Goal: Transaction & Acquisition: Book appointment/travel/reservation

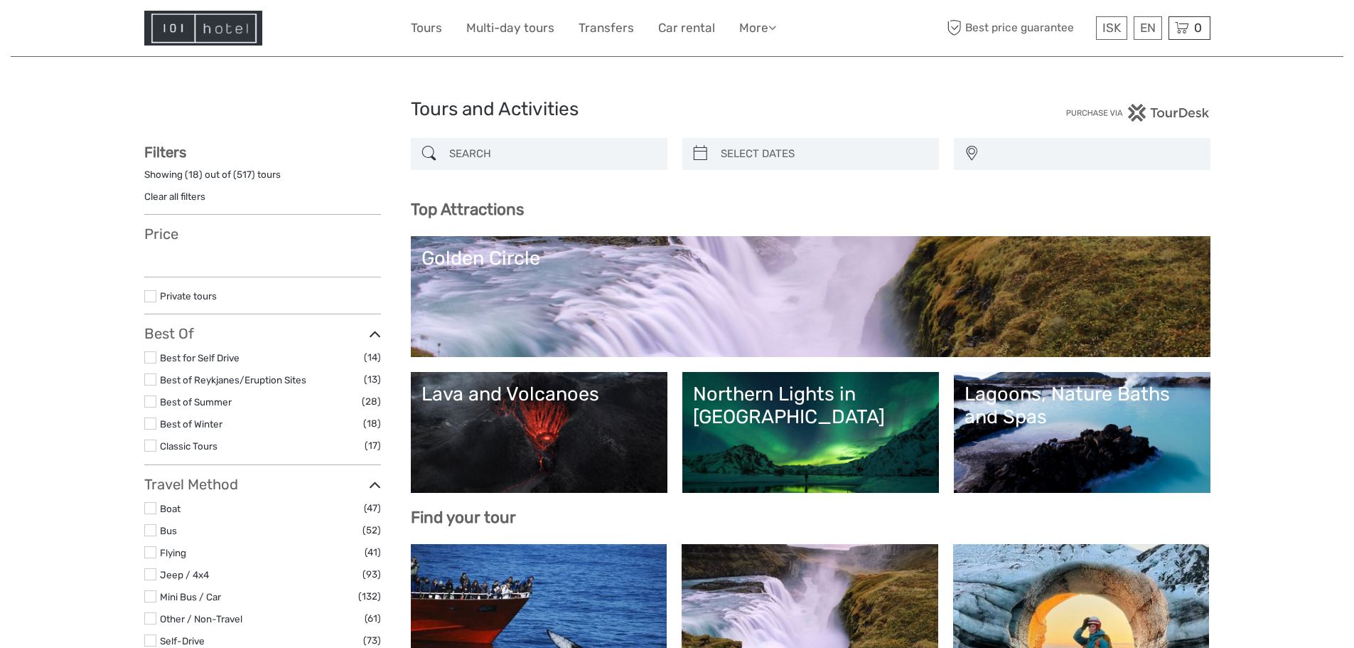
select select
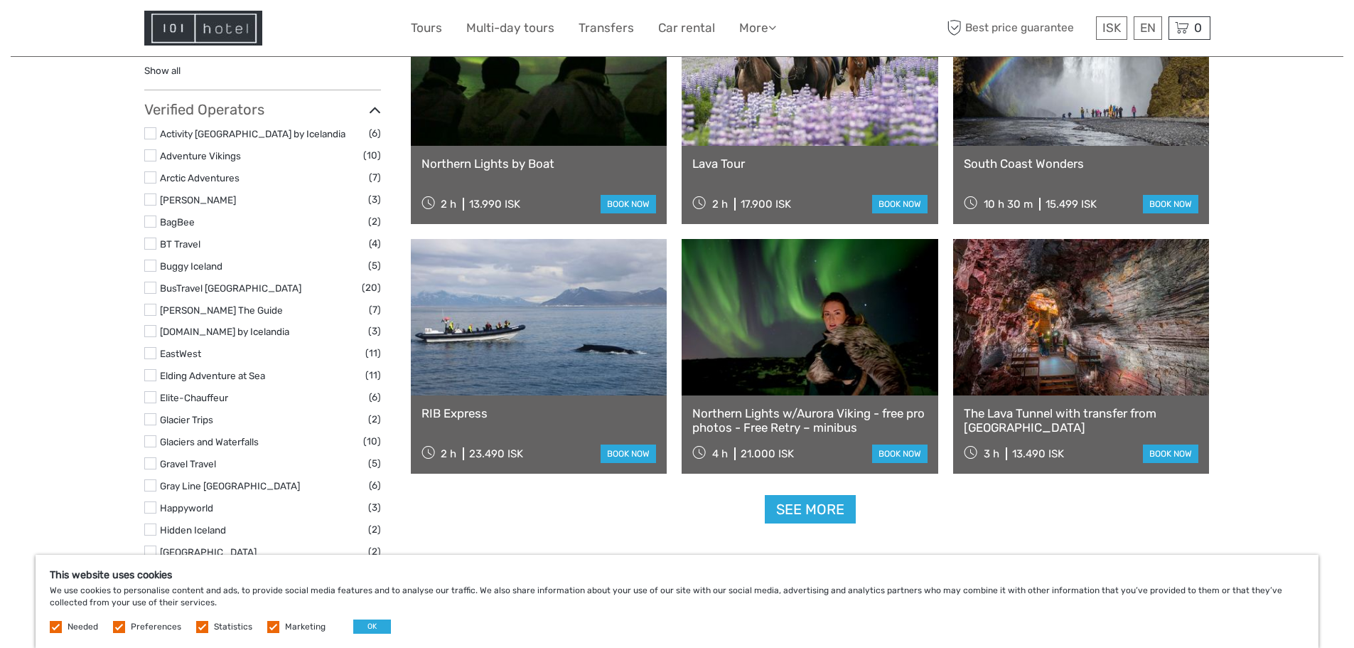
scroll to position [1564, 0]
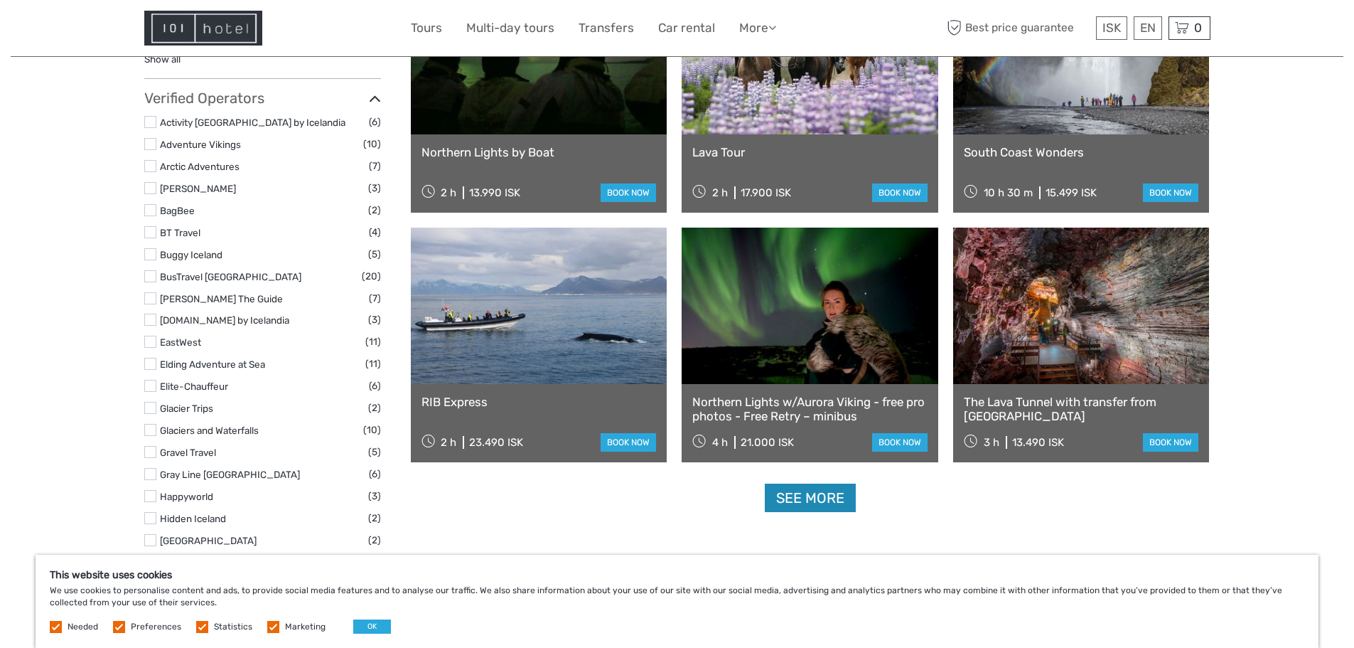
click at [808, 491] on link "See more" at bounding box center [810, 497] width 91 height 29
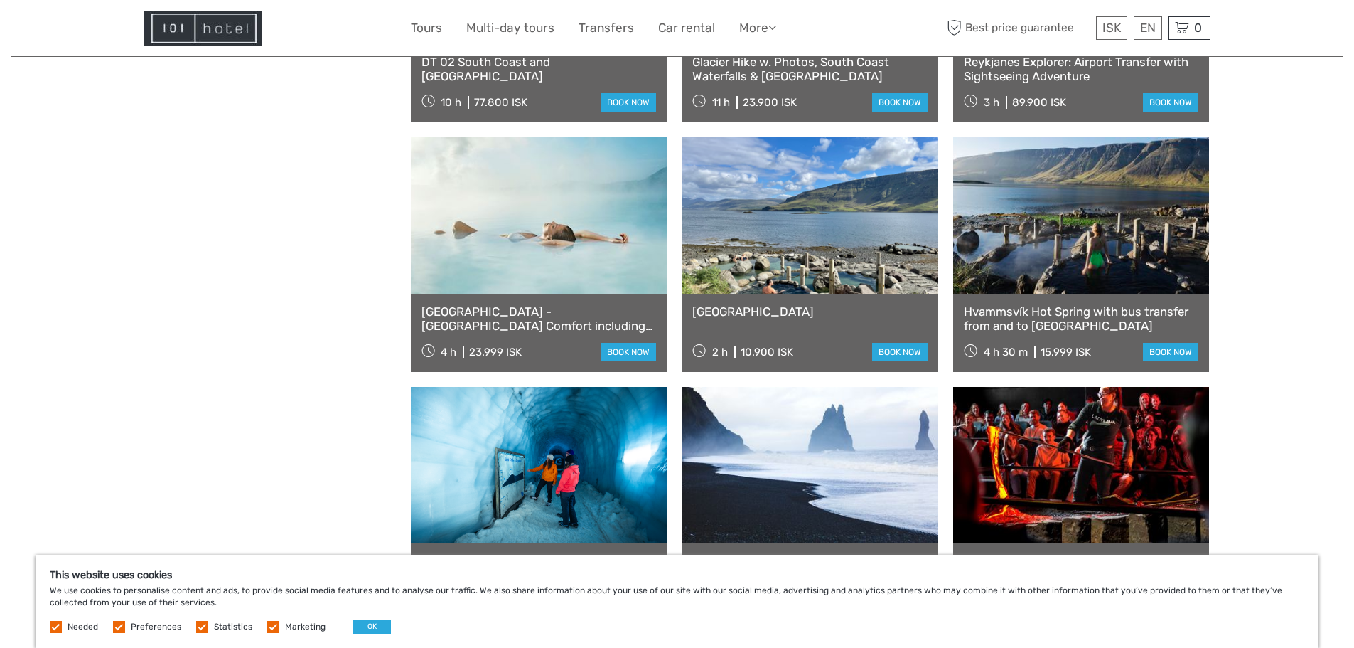
scroll to position [2560, 0]
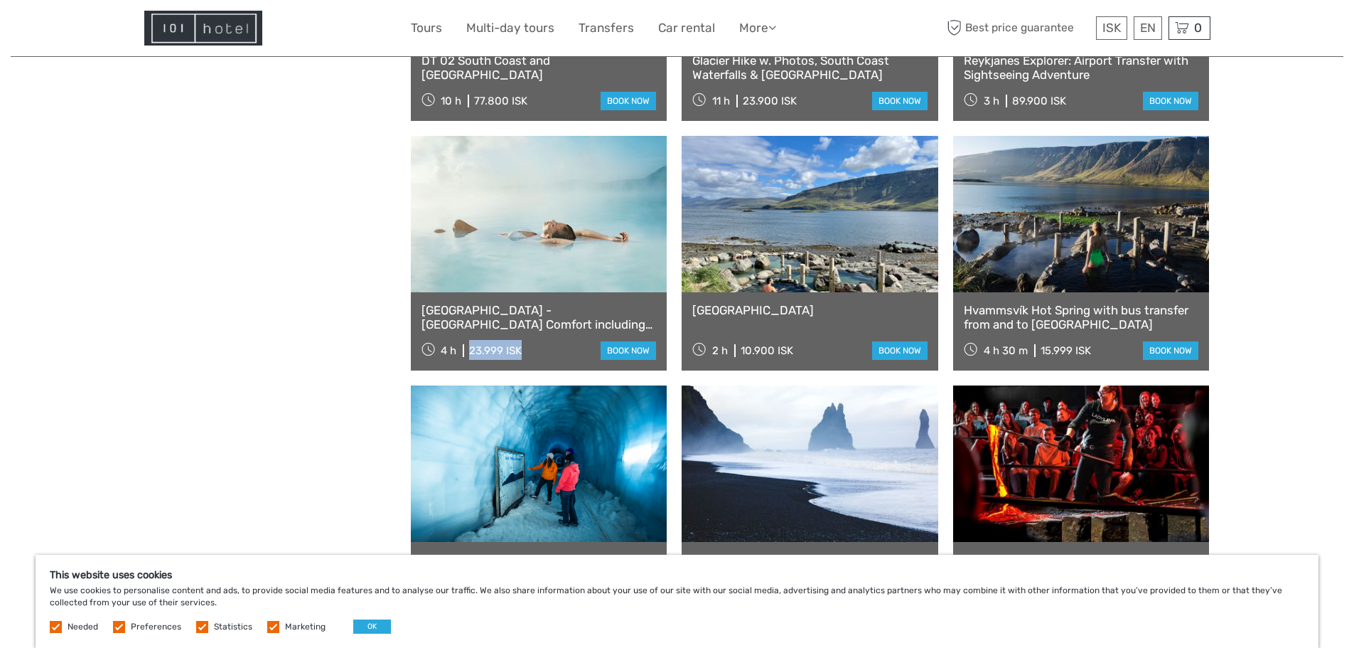
drag, startPoint x: 525, startPoint y: 352, endPoint x: 466, endPoint y: 355, distance: 59.1
click at [466, 355] on div "4 h 23.999 ISK book now" at bounding box center [539, 350] width 235 height 20
copy div "23.999 ISK"
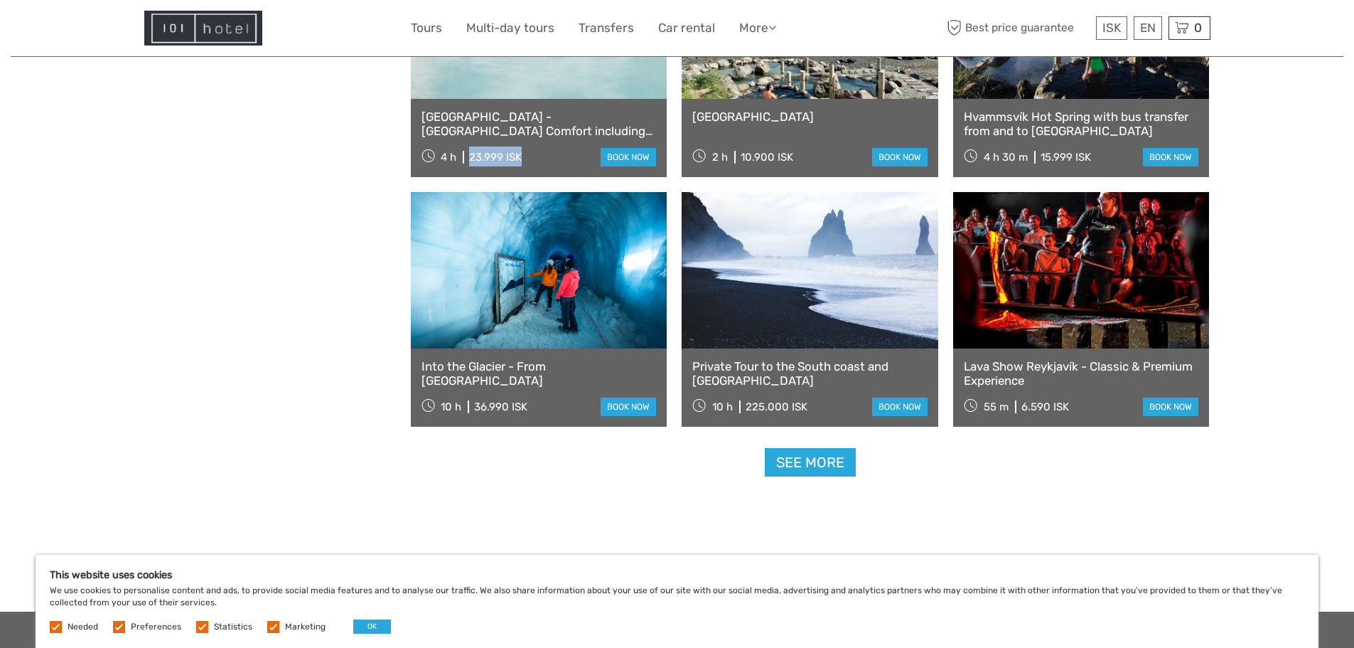
scroll to position [2773, 0]
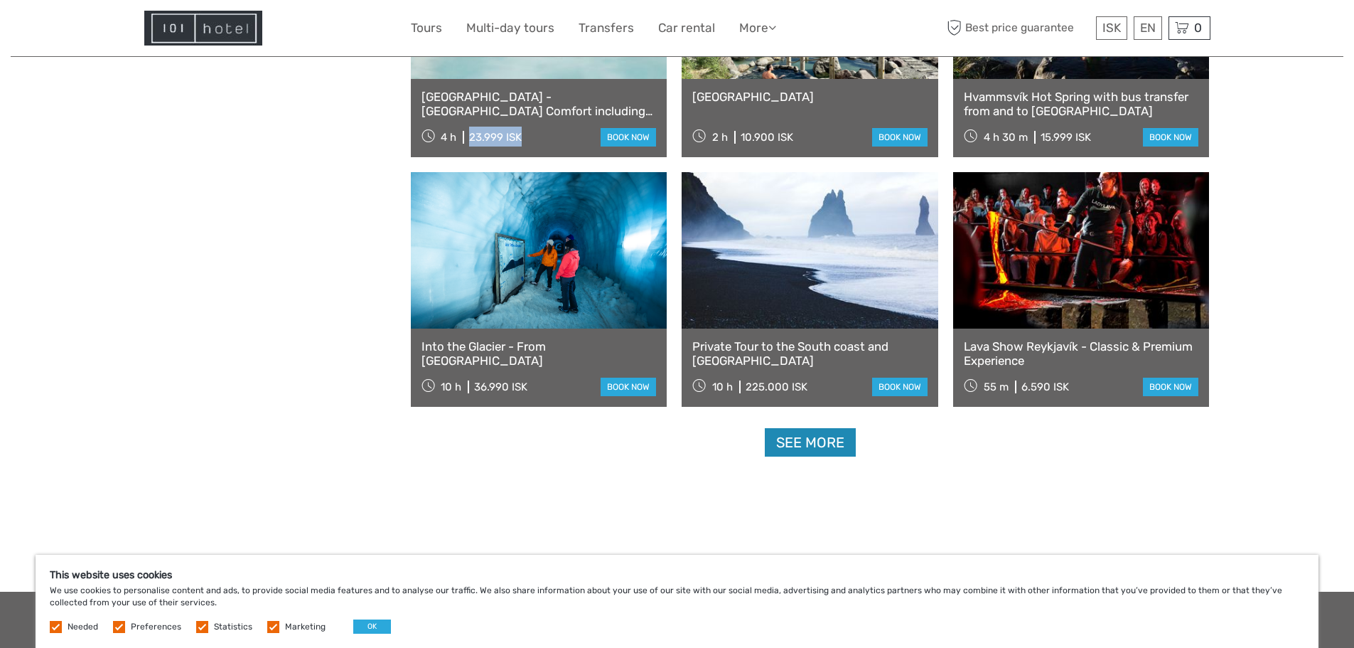
click at [832, 445] on link "See more" at bounding box center [810, 442] width 91 height 29
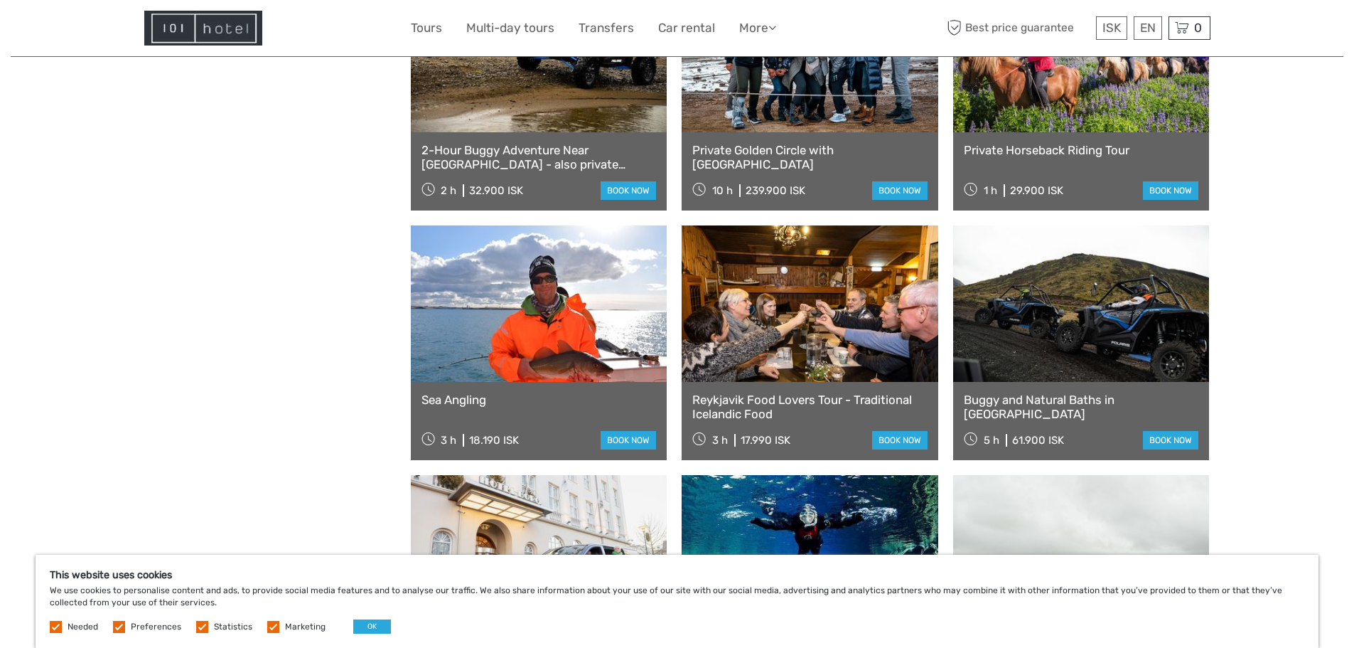
scroll to position [3484, 0]
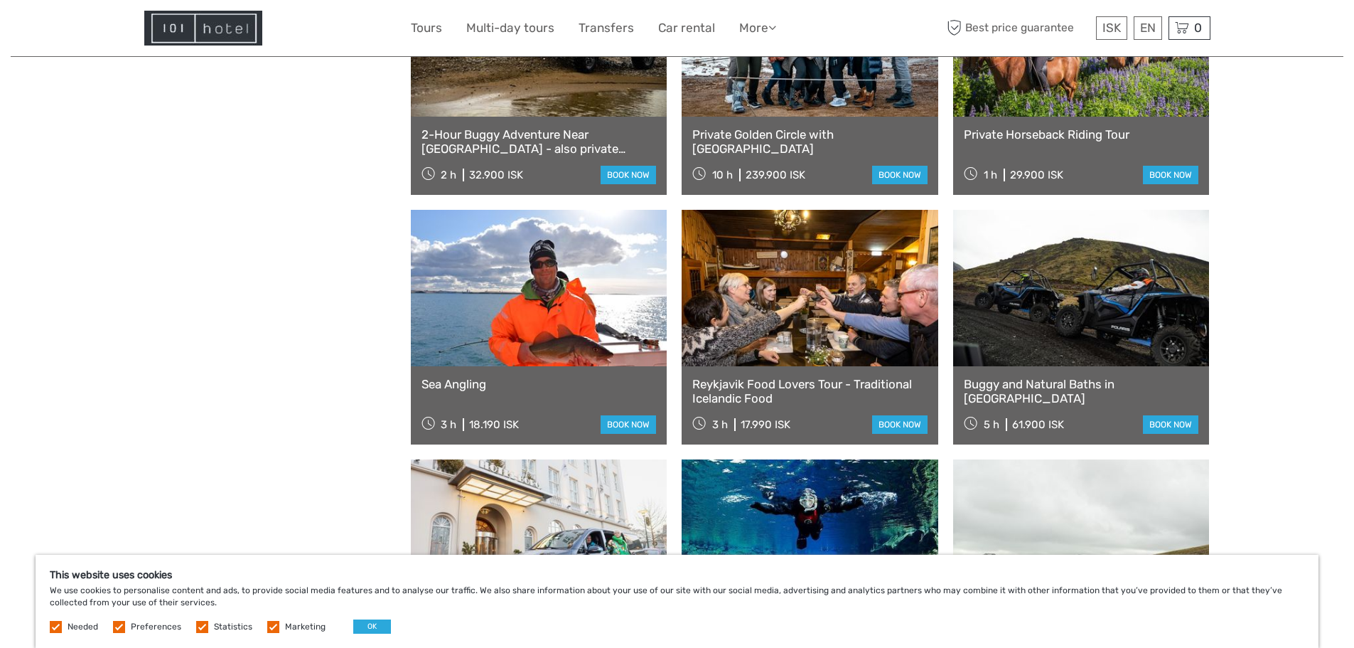
click at [799, 346] on link at bounding box center [810, 288] width 257 height 156
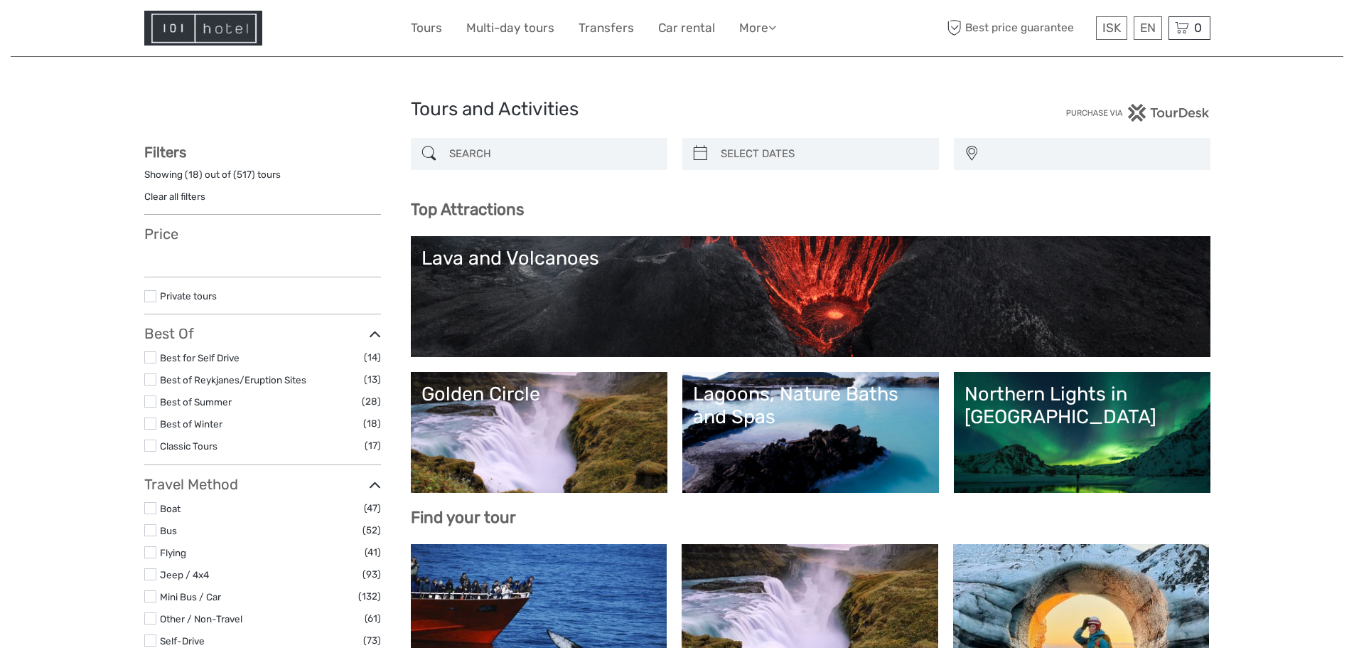
select select
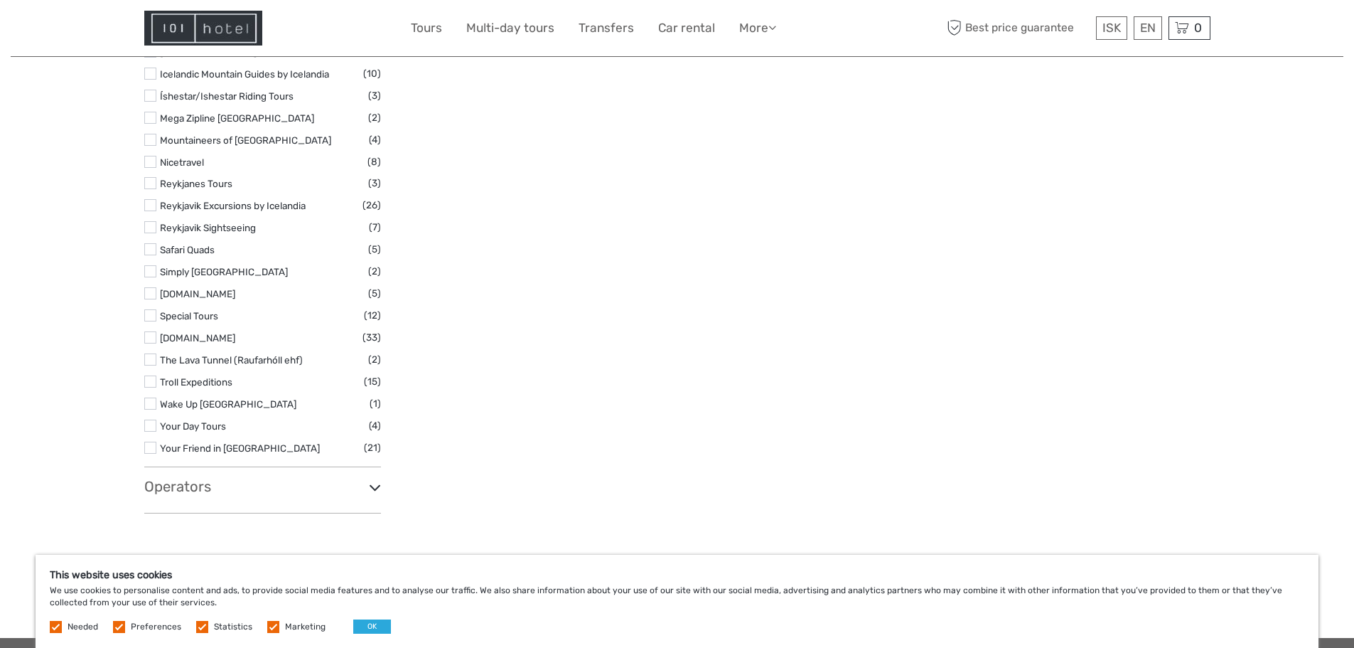
scroll to position [1626, 0]
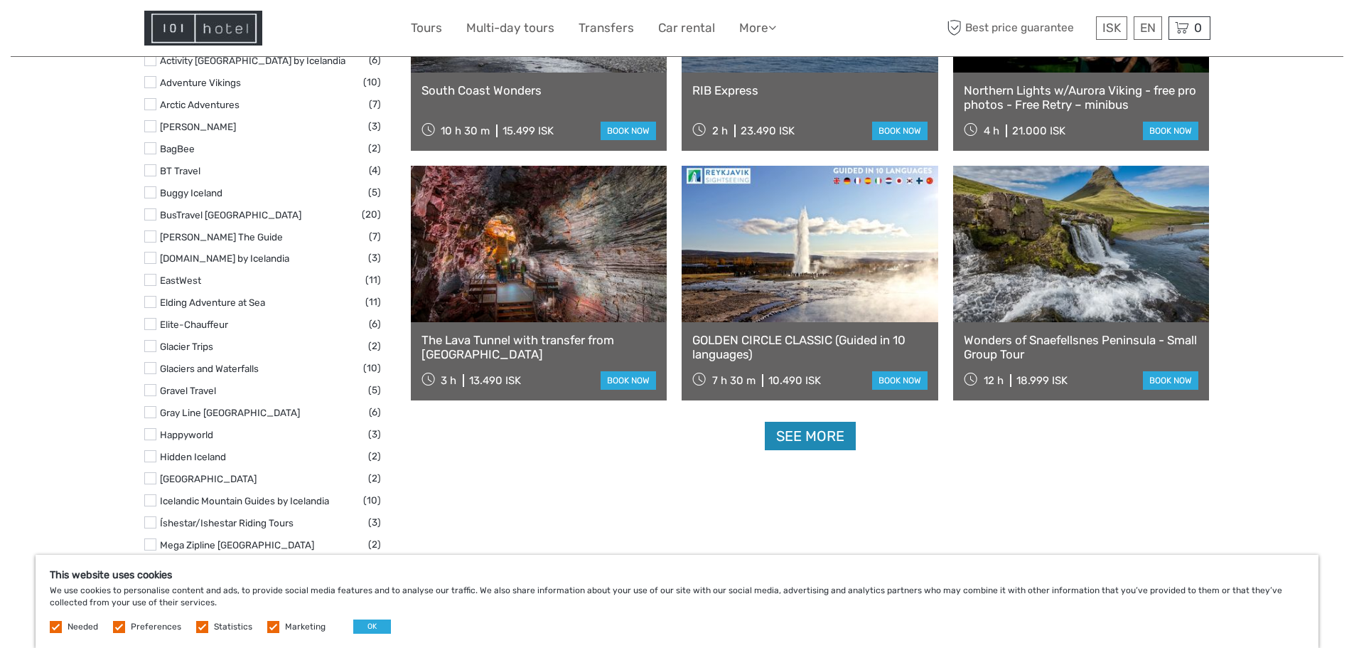
click at [823, 437] on link "See more" at bounding box center [810, 436] width 91 height 29
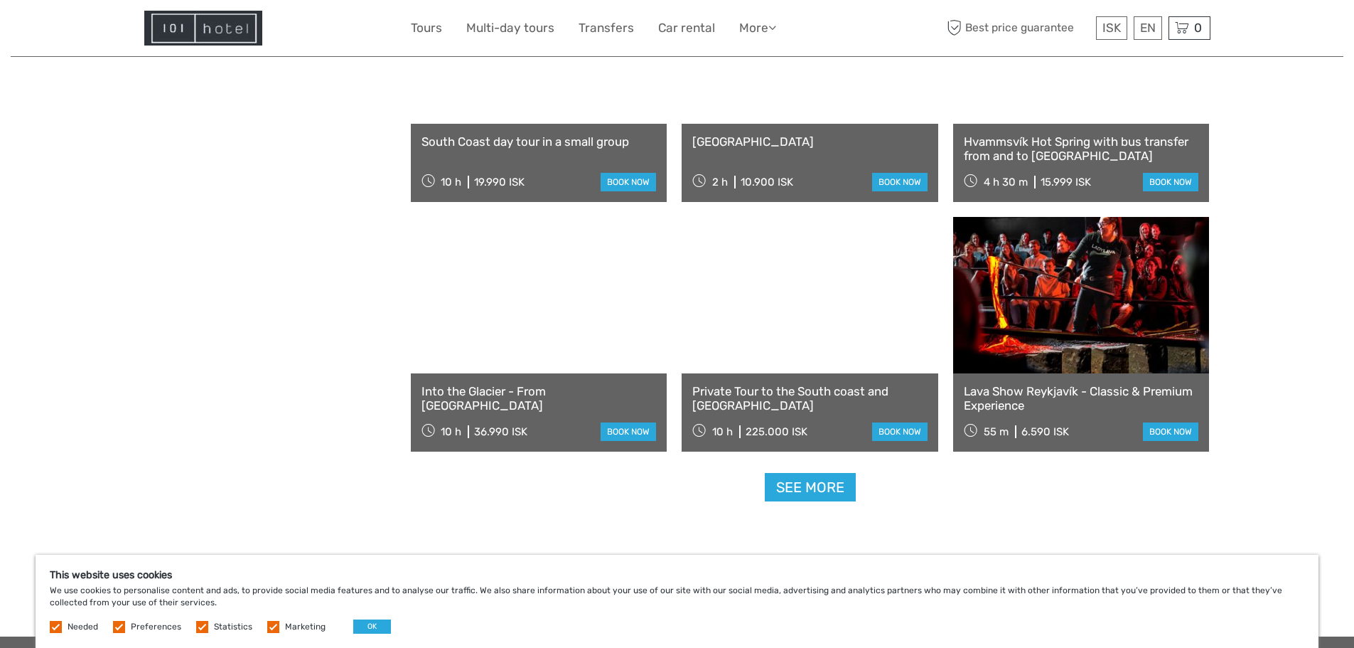
scroll to position [2764, 0]
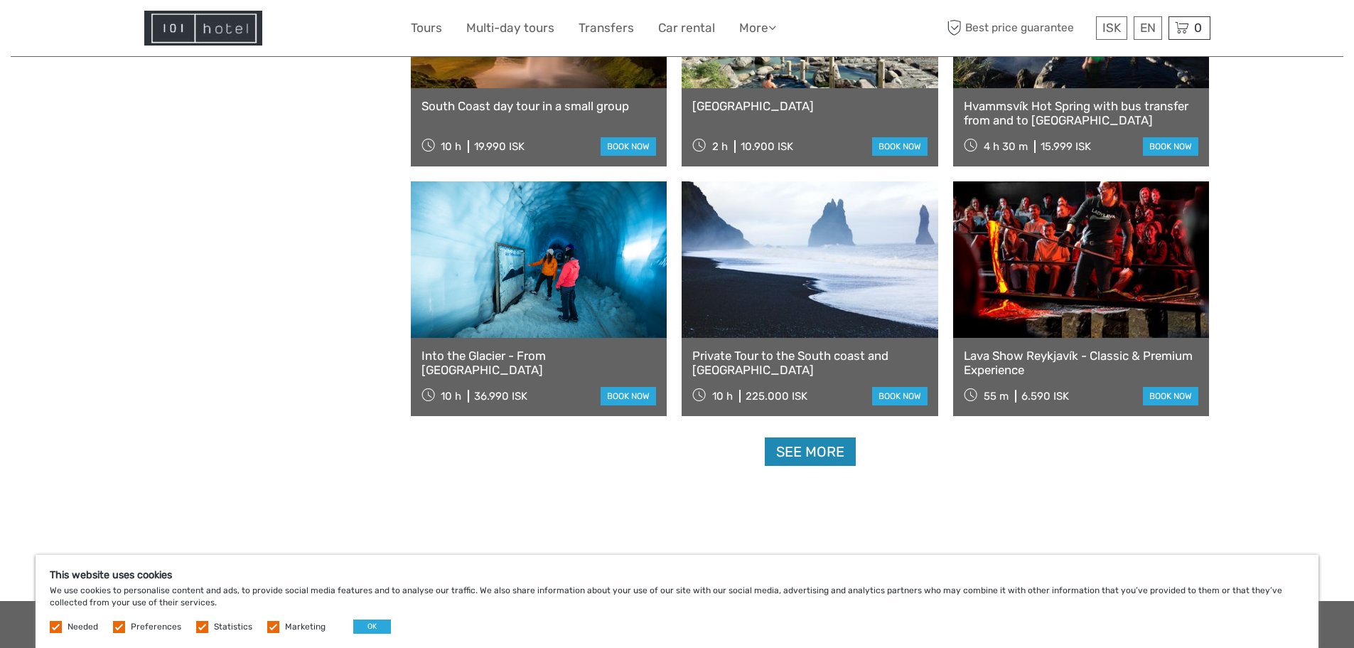
click at [771, 449] on link "See more" at bounding box center [810, 451] width 91 height 29
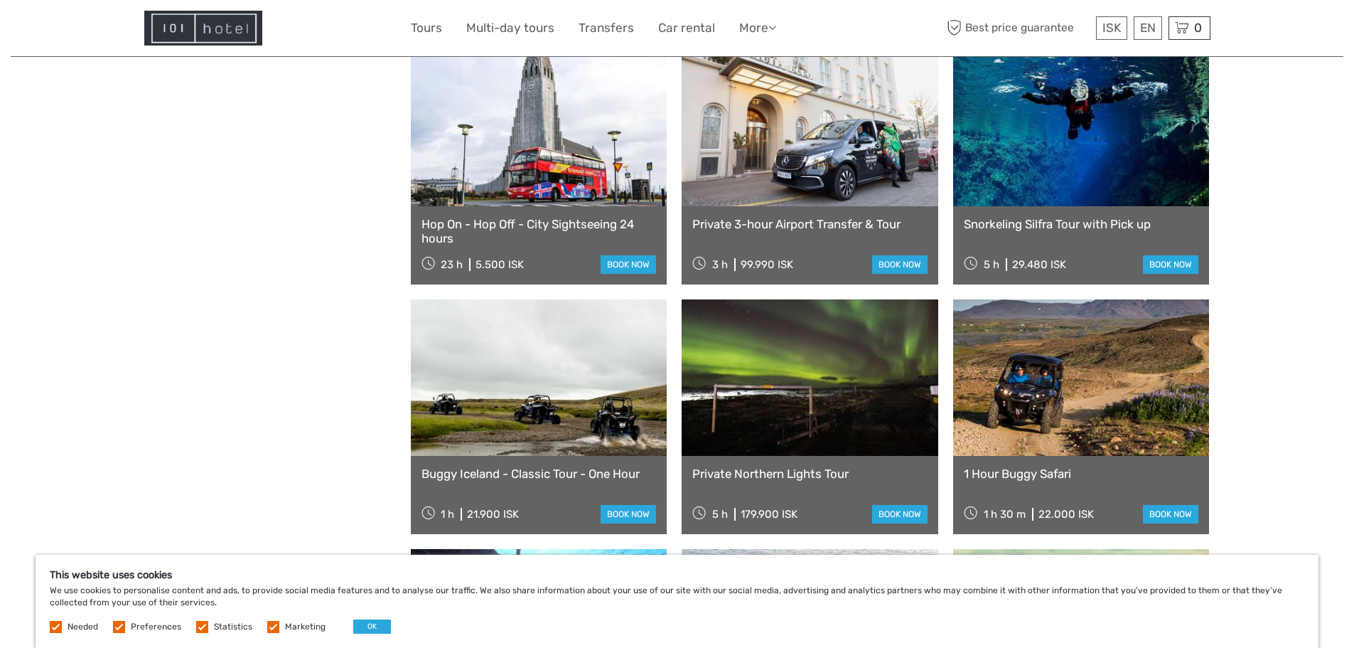
scroll to position [3901, 0]
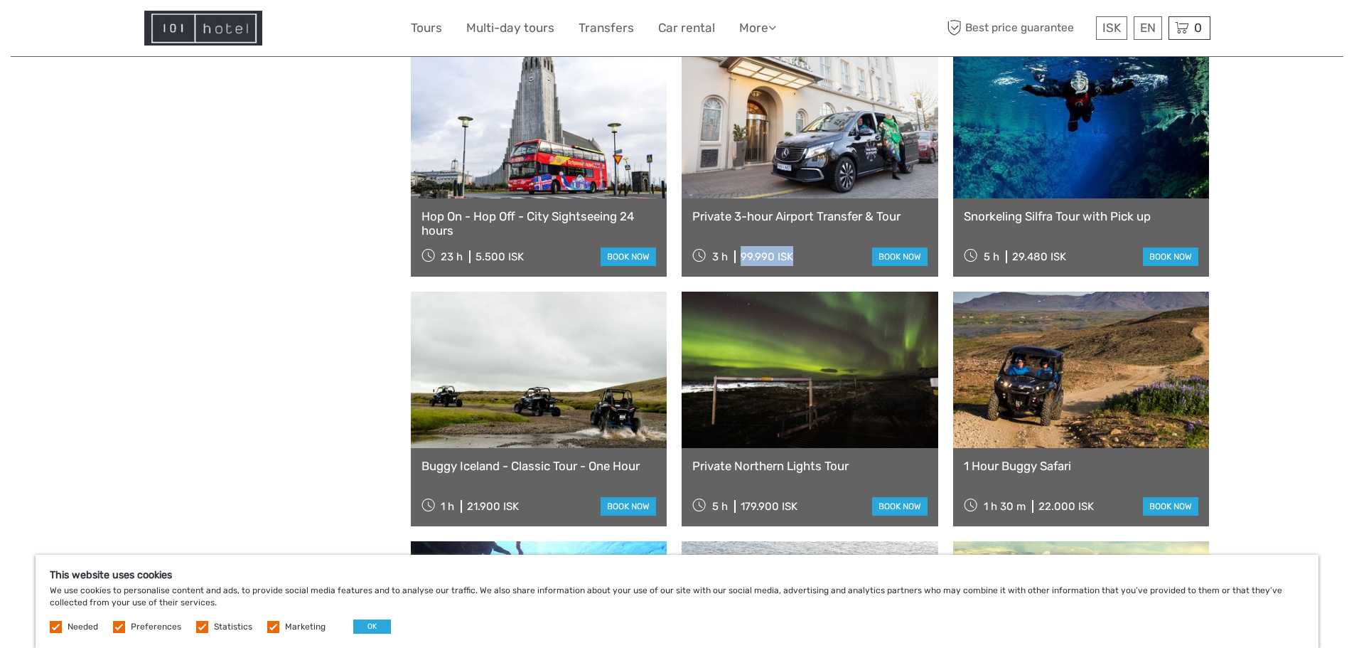
drag, startPoint x: 737, startPoint y: 255, endPoint x: 793, endPoint y: 255, distance: 56.9
click at [793, 255] on div "3 h 99.990 ISK book now" at bounding box center [810, 256] width 235 height 20
copy div "99.990 ISK"
click at [816, 241] on div "Private 3-hour Airport Transfer & Tour 3 h 99.990 ISK book now" at bounding box center [810, 237] width 257 height 78
click at [896, 257] on link "book now" at bounding box center [899, 256] width 55 height 18
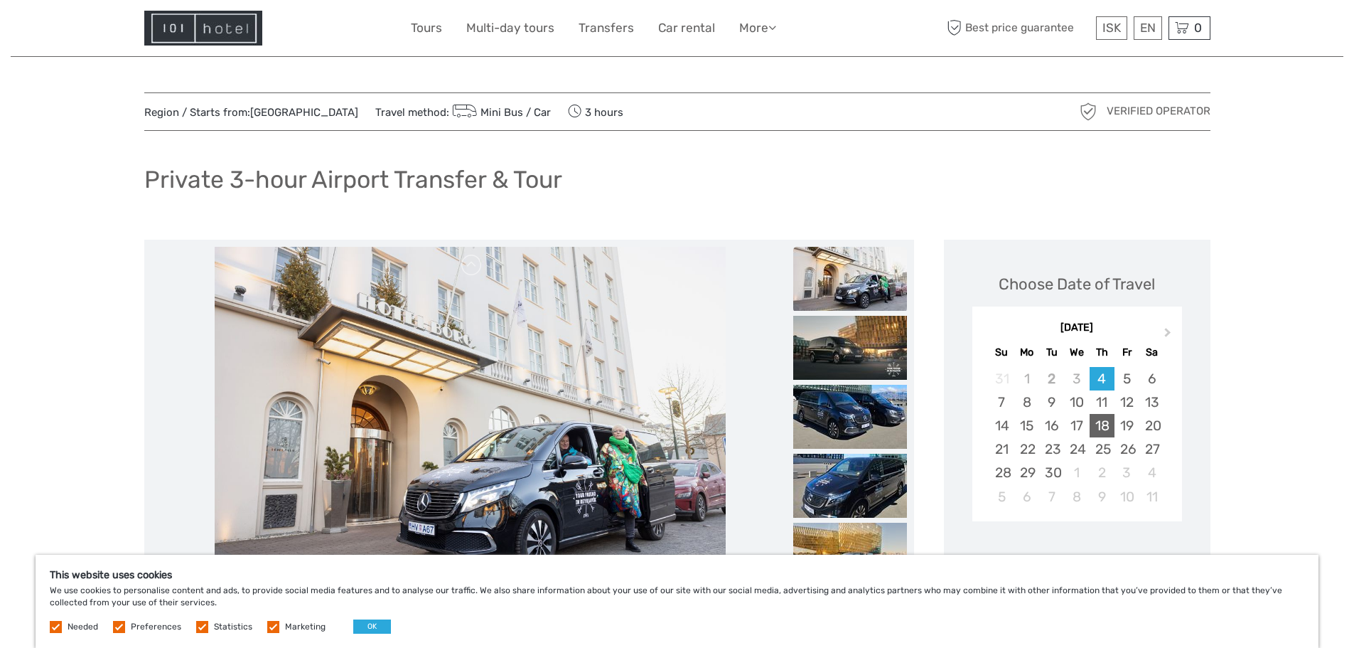
click at [1111, 422] on div "18" at bounding box center [1102, 425] width 25 height 23
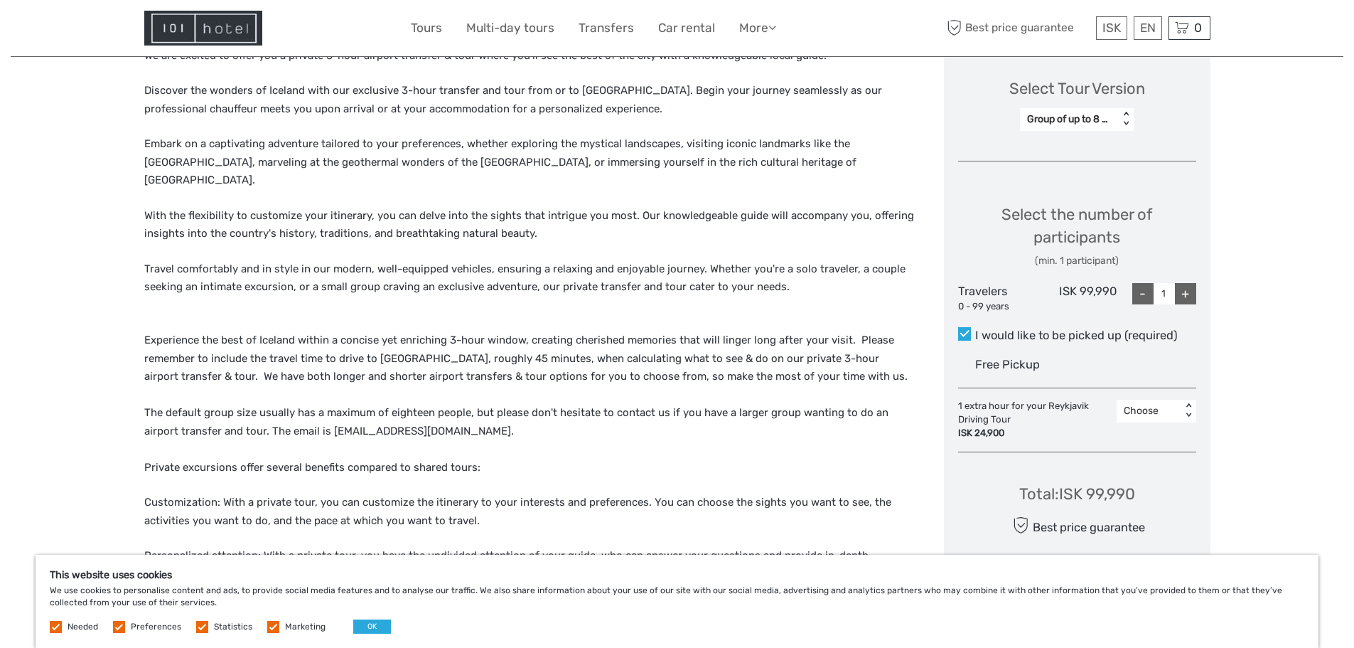
scroll to position [569, 0]
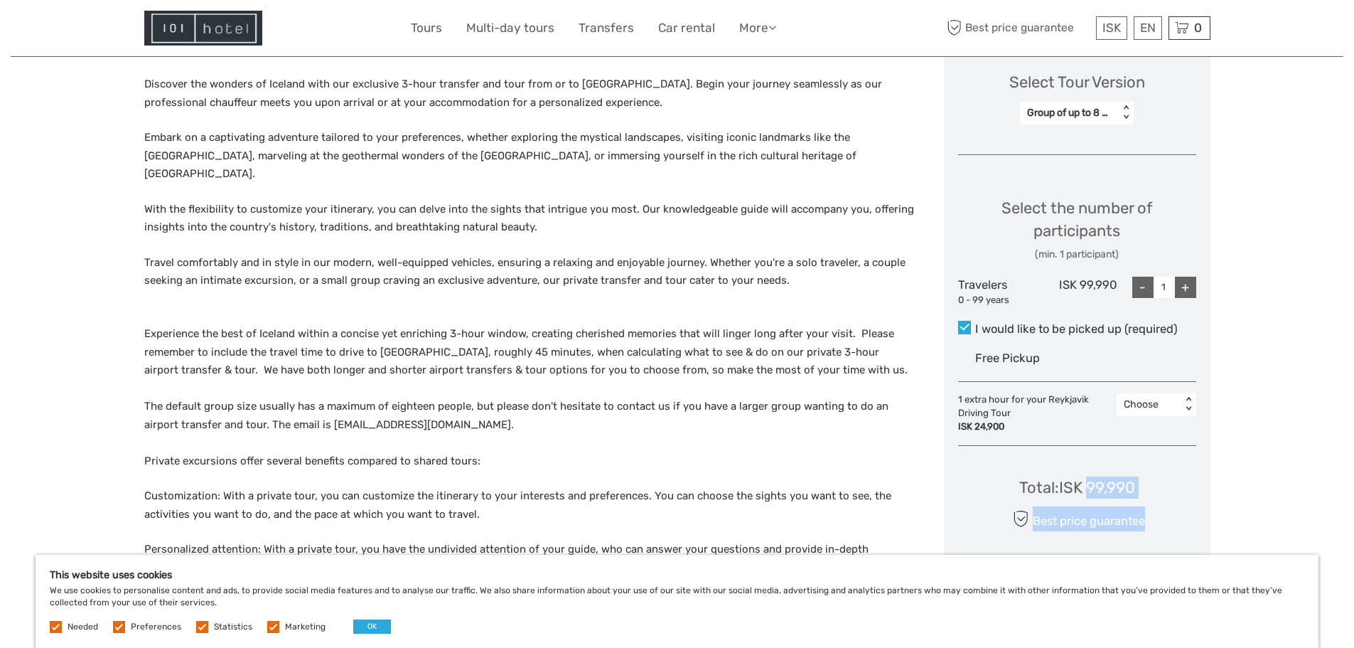
drag, startPoint x: 1090, startPoint y: 490, endPoint x: 1172, endPoint y: 488, distance: 81.8
click at [1172, 488] on div "Total : ISK 99,990 Best price guarantee ADD TO CART EXPRESS CHECKOUT" at bounding box center [1077, 522] width 238 height 130
click at [1138, 488] on div "Total : ISK 99,990 Best price guarantee ADD TO CART EXPRESS CHECKOUT" at bounding box center [1077, 522] width 238 height 130
drag, startPoint x: 1086, startPoint y: 486, endPoint x: 1133, endPoint y: 487, distance: 46.9
click at [1133, 487] on div "Total : ISK 99,990" at bounding box center [1078, 487] width 116 height 22
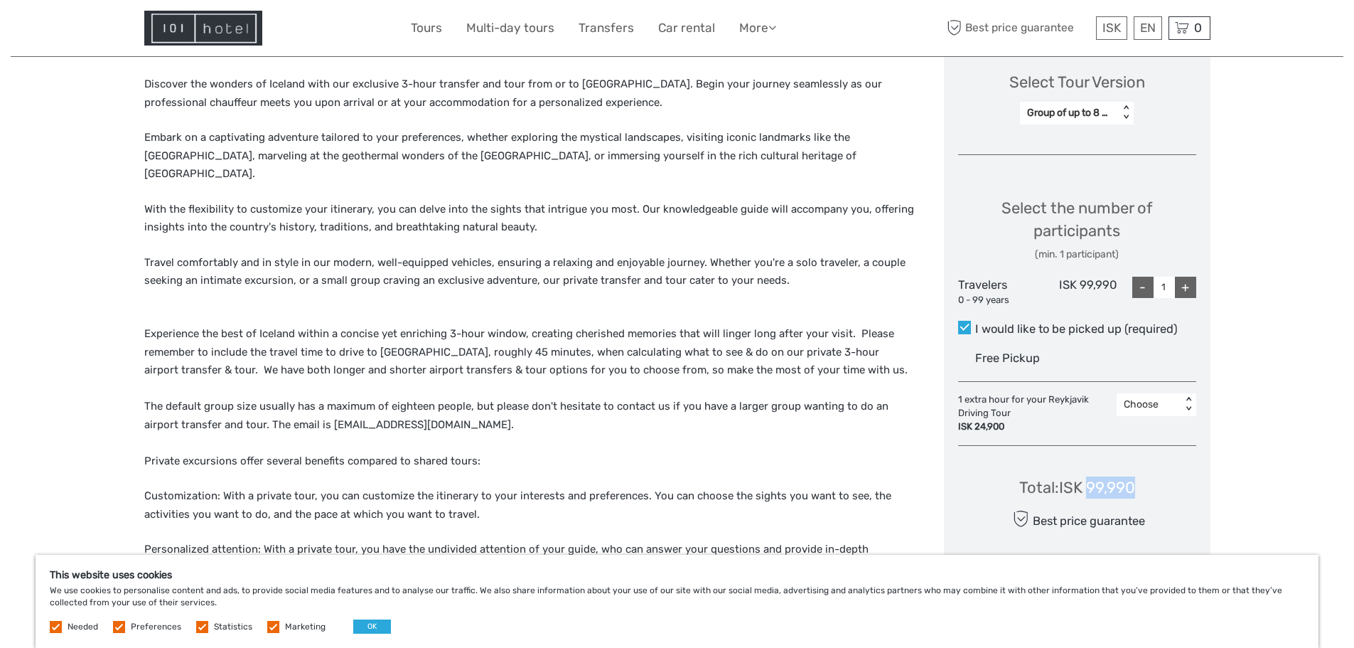
copy div "99,990"
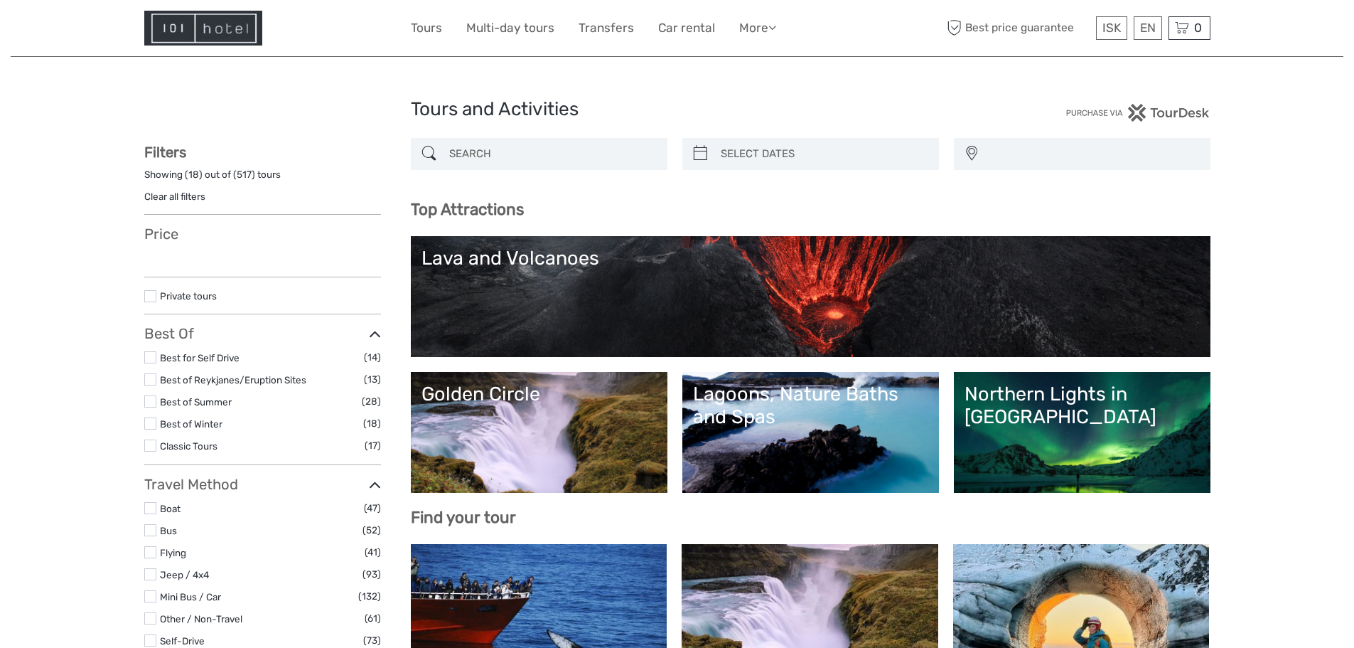
select select
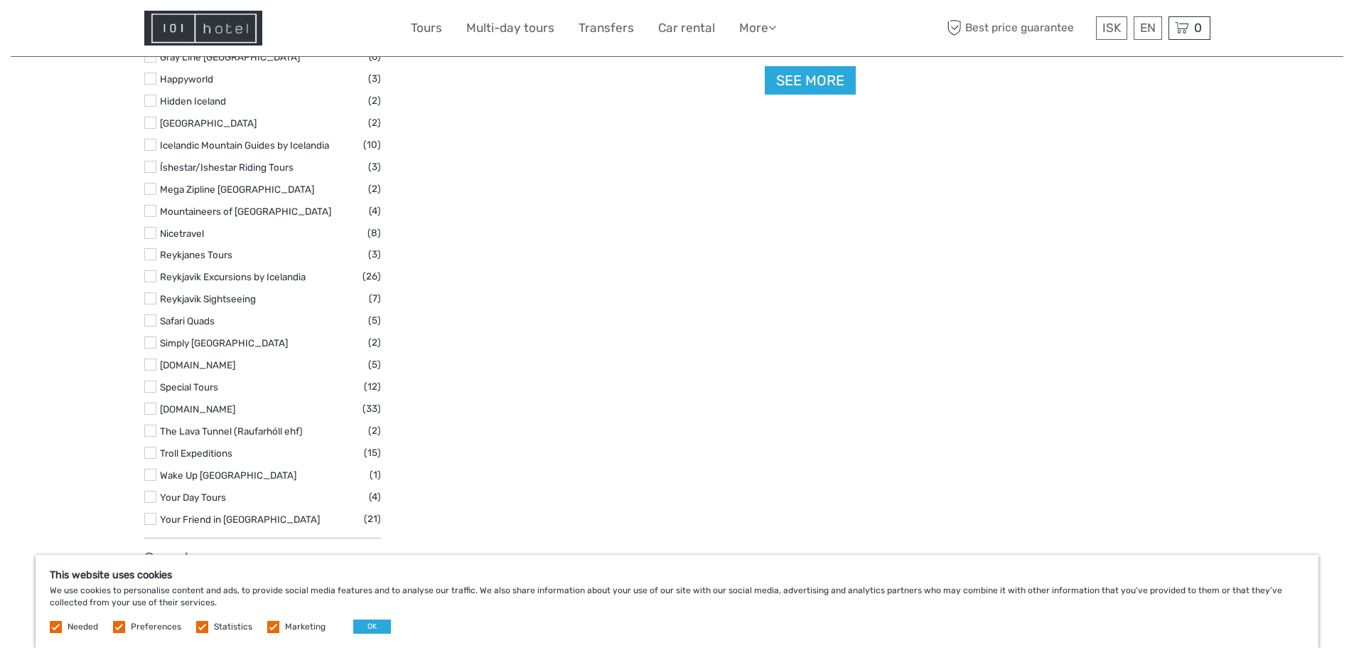
scroll to position [1555, 0]
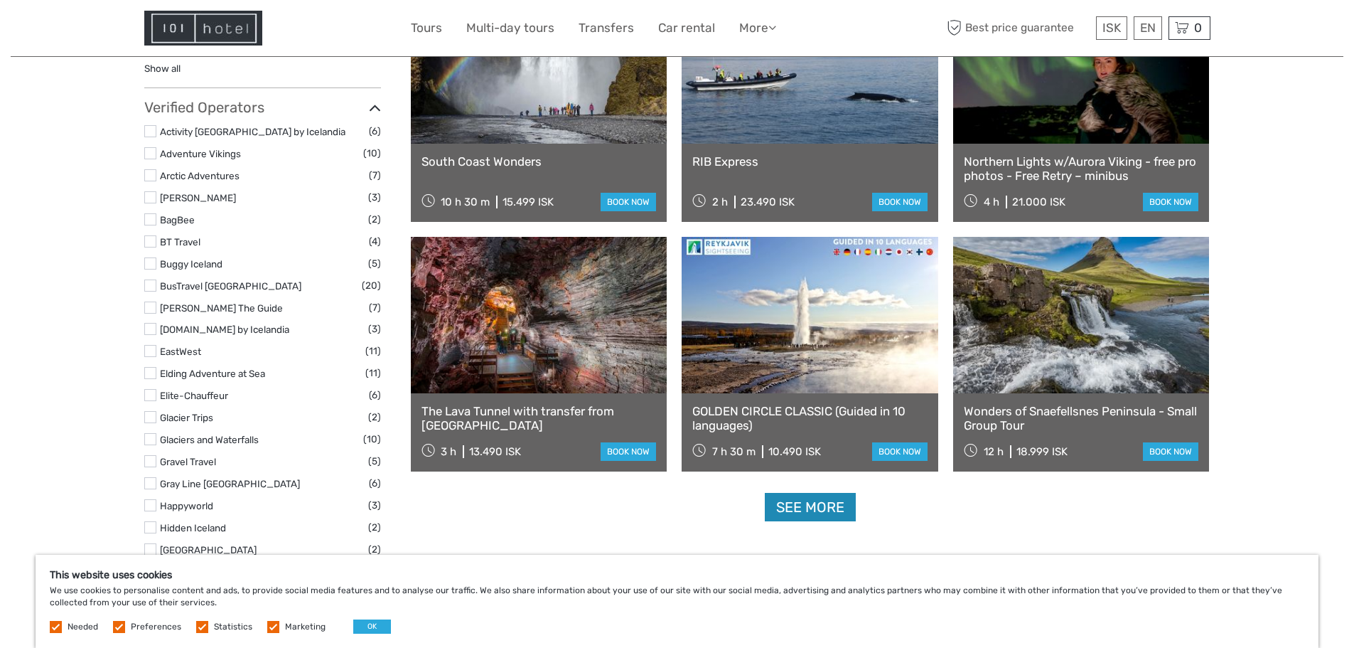
click at [787, 506] on link "See more" at bounding box center [810, 507] width 91 height 29
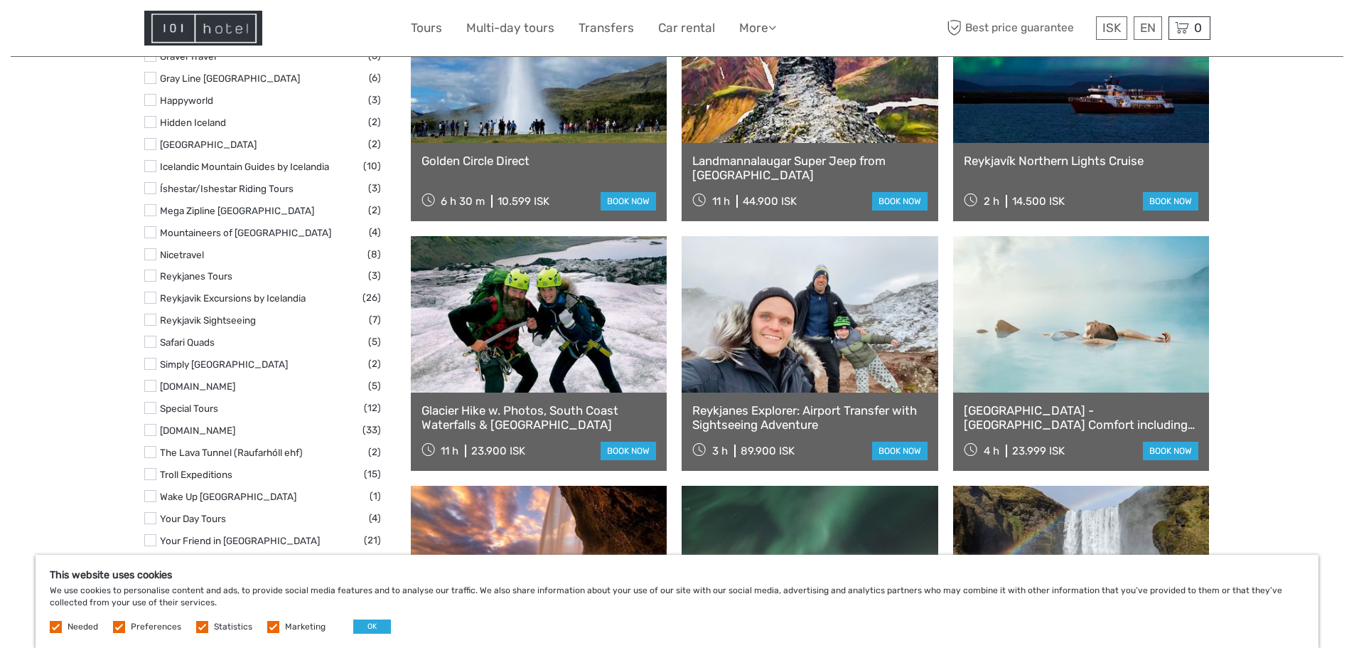
scroll to position [2053, 0]
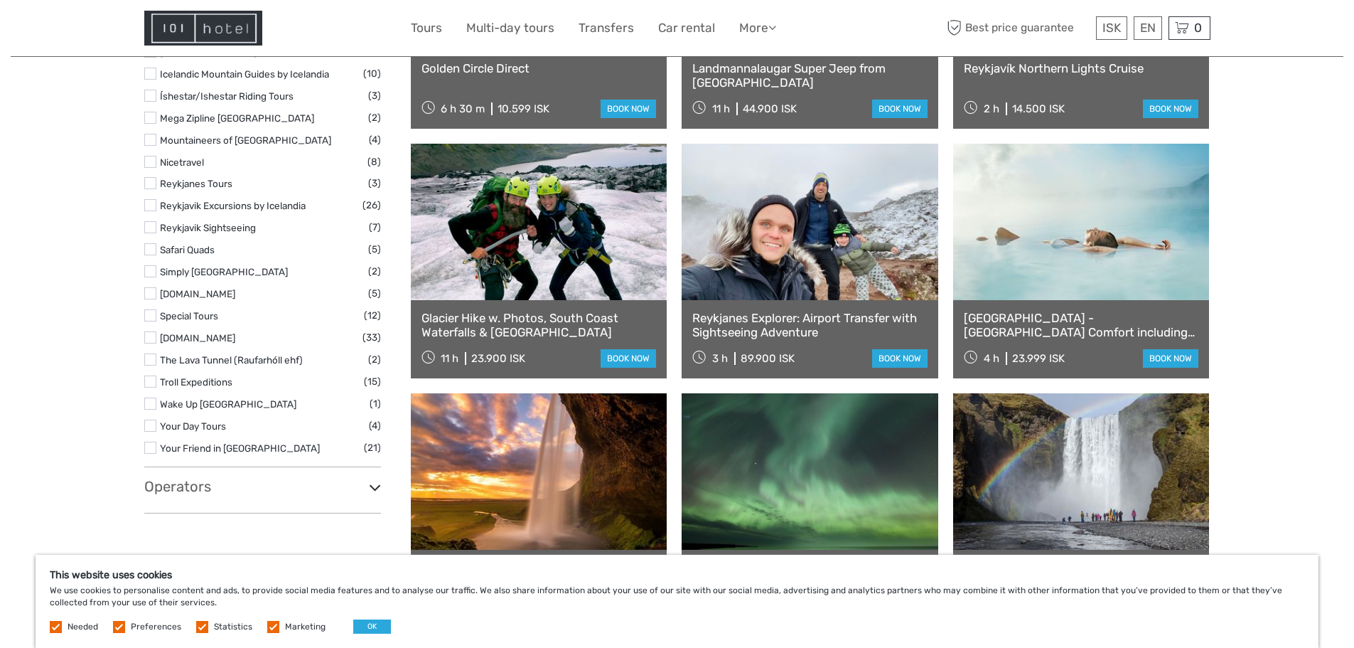
click at [1046, 311] on link "Reykjavík - Blue Lagoon Comfort including admission" at bounding box center [1081, 325] width 235 height 29
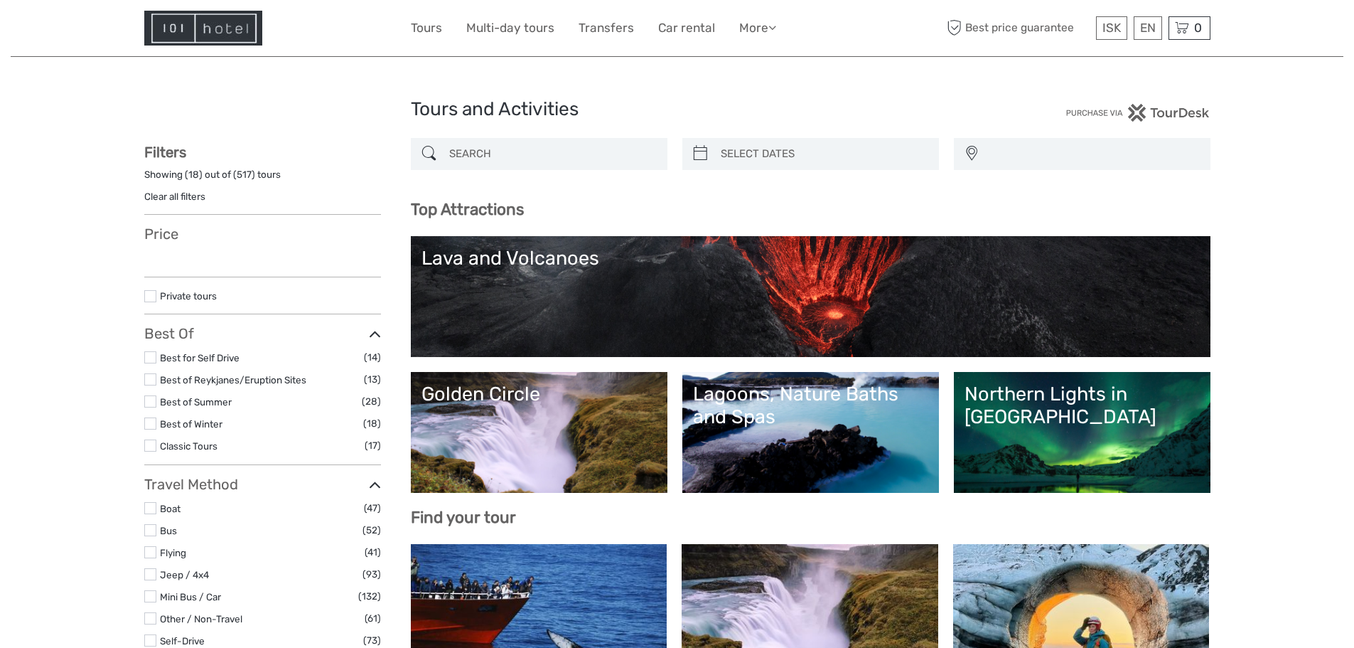
select select
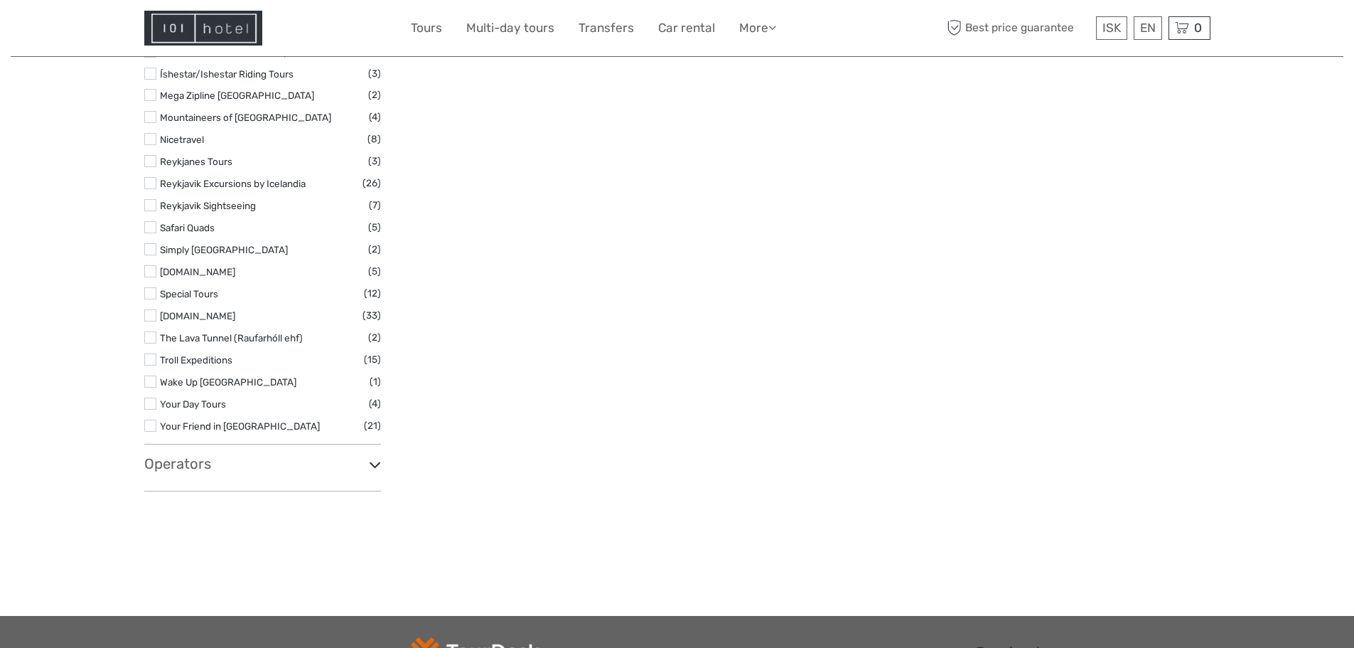
select select
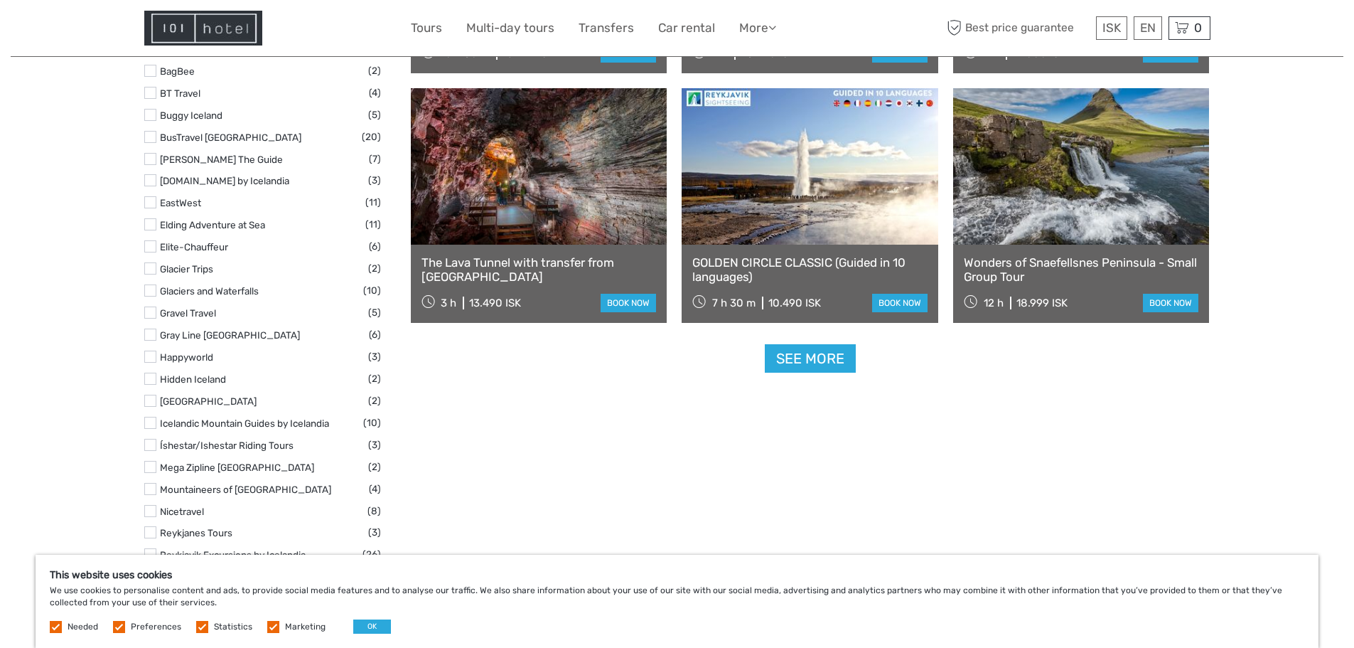
scroll to position [1697, 0]
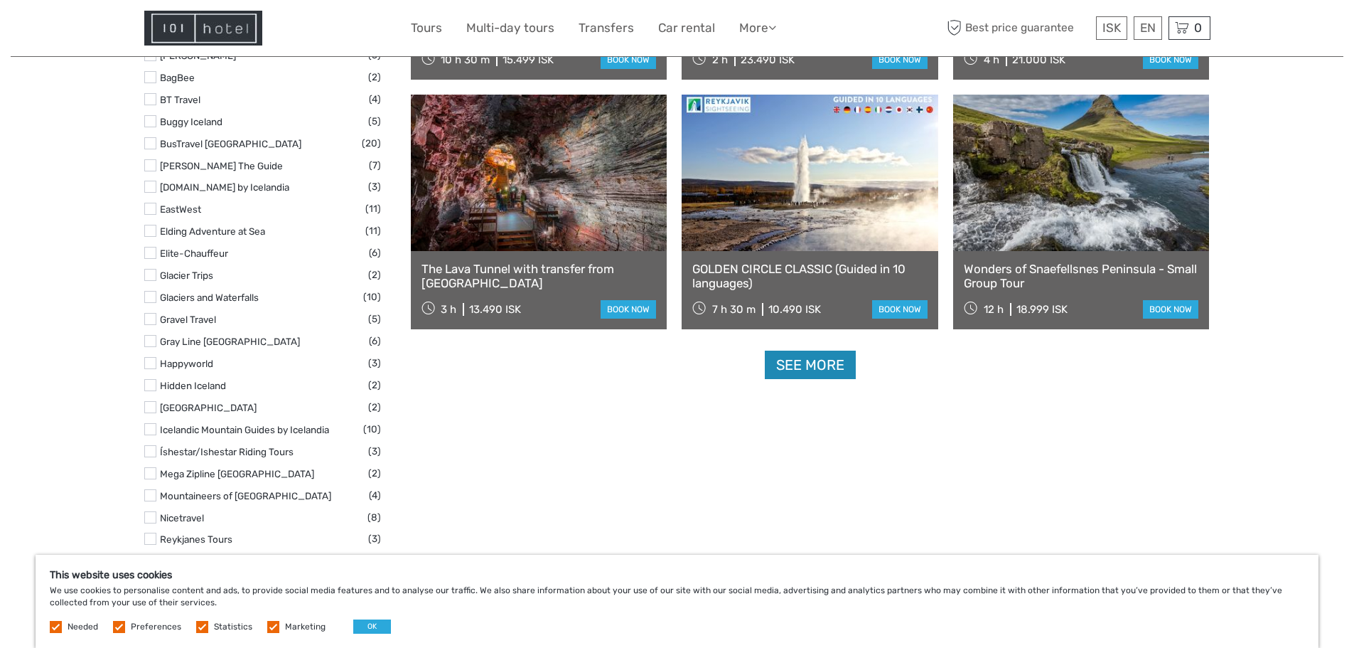
click at [807, 365] on link "See more" at bounding box center [810, 365] width 91 height 29
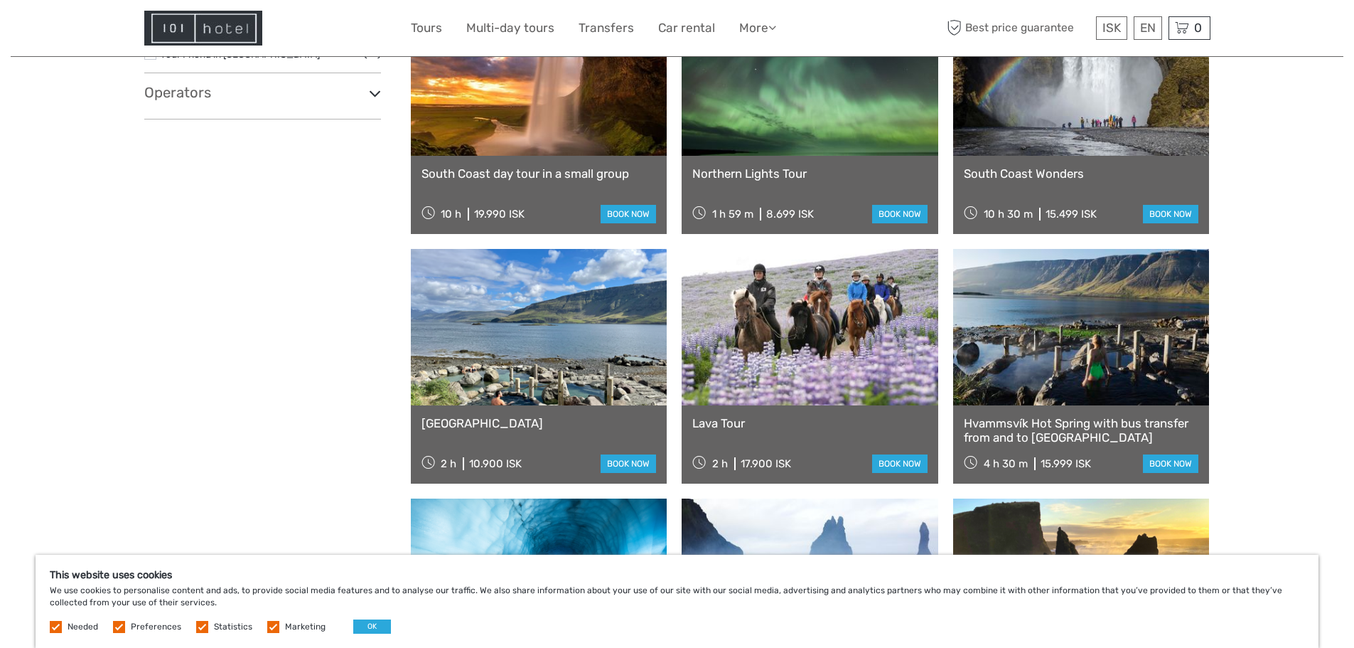
scroll to position [2479, 0]
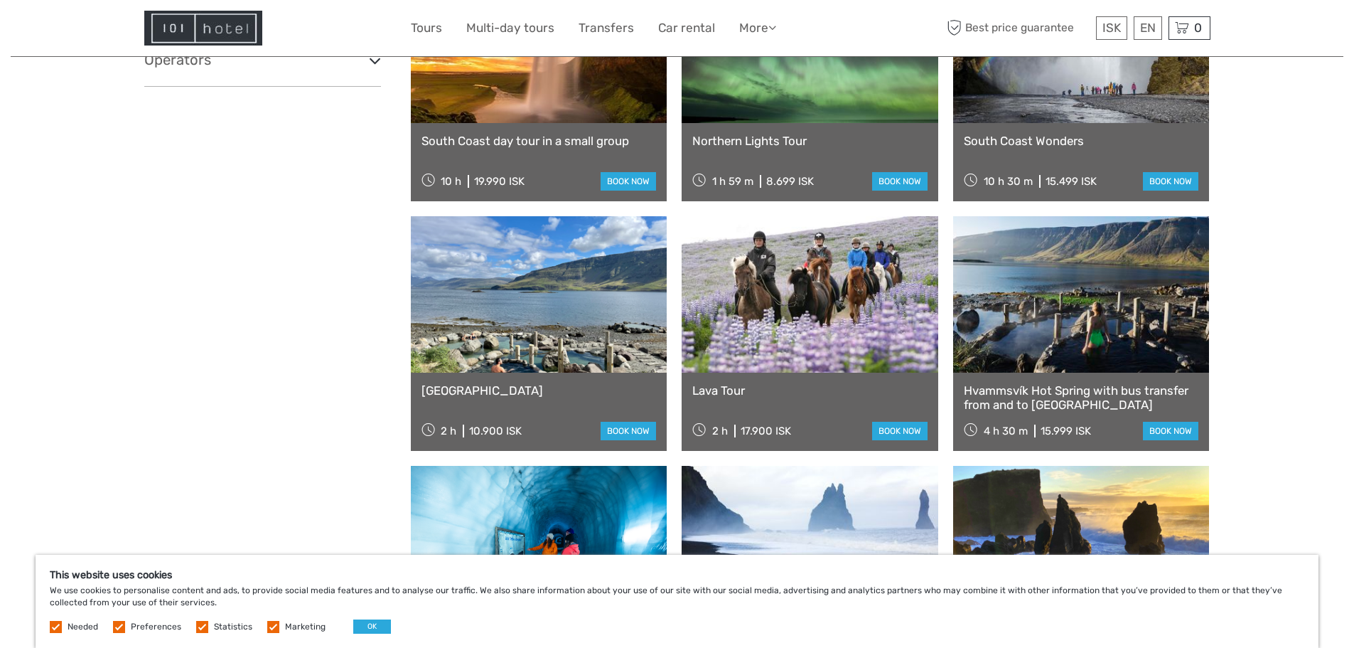
click at [1059, 388] on link "Hvammsvík Hot Spring with bus transfer from and to [GEOGRAPHIC_DATA]" at bounding box center [1081, 397] width 235 height 29
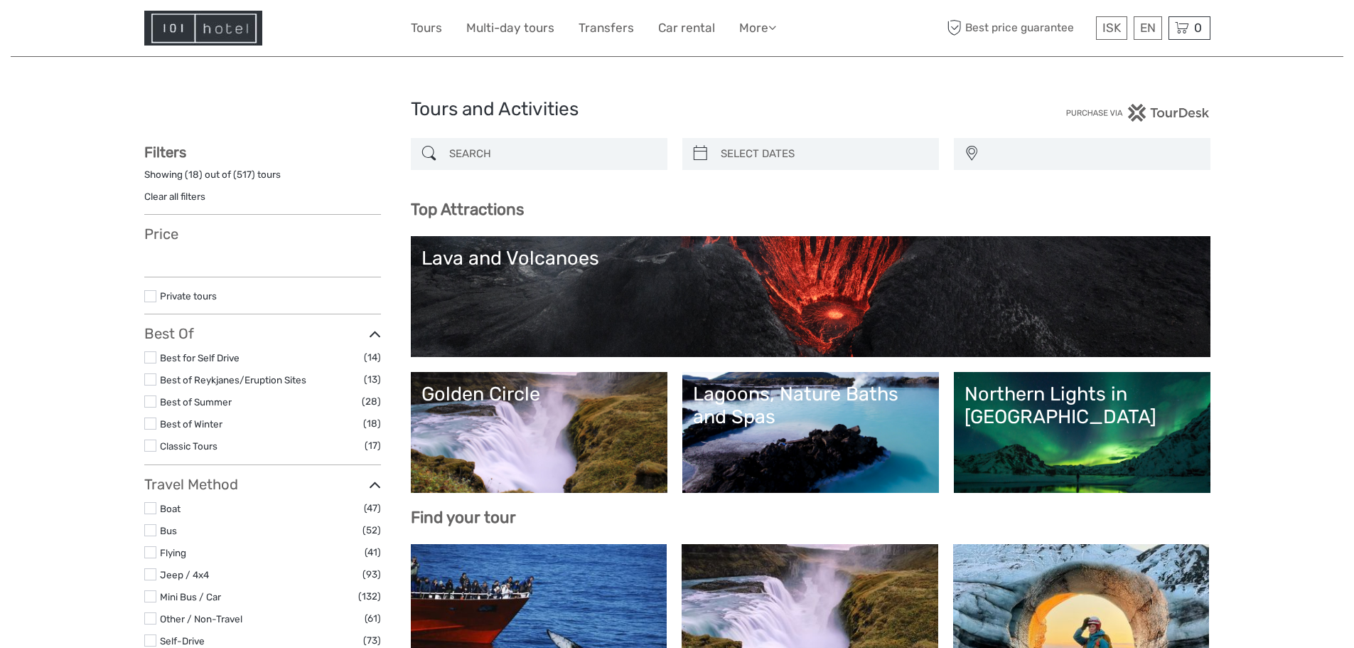
select select
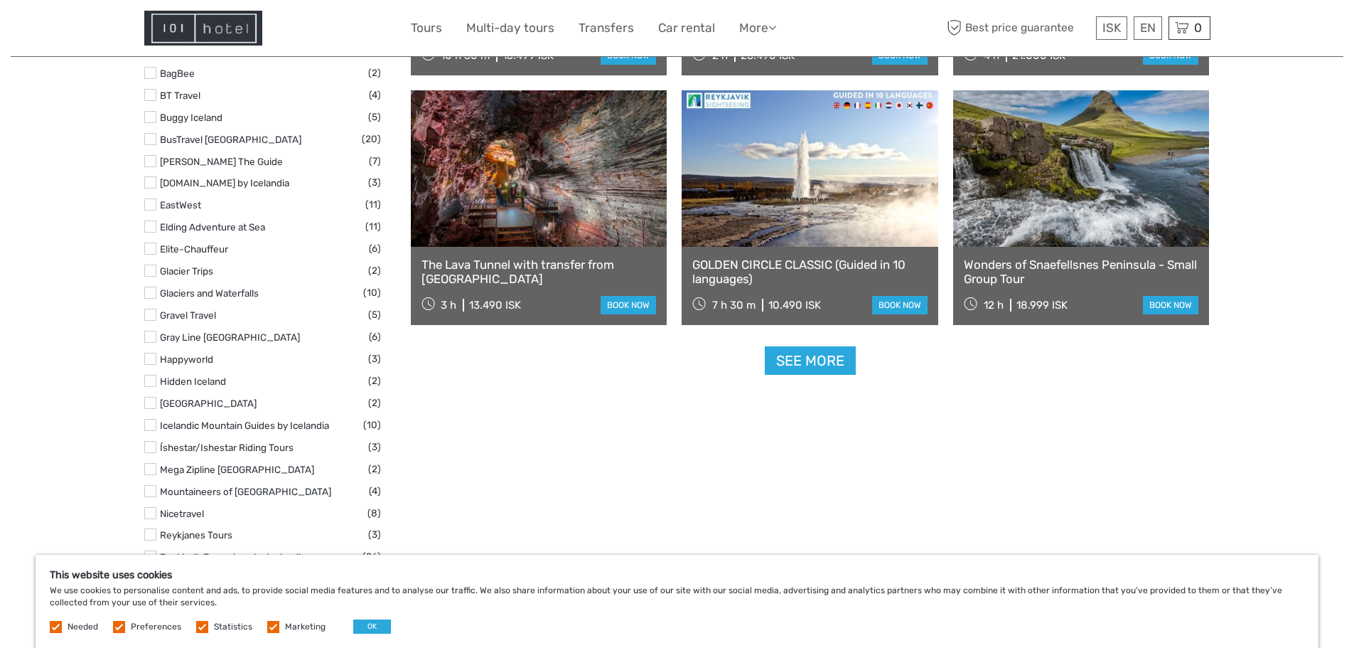
scroll to position [1697, 0]
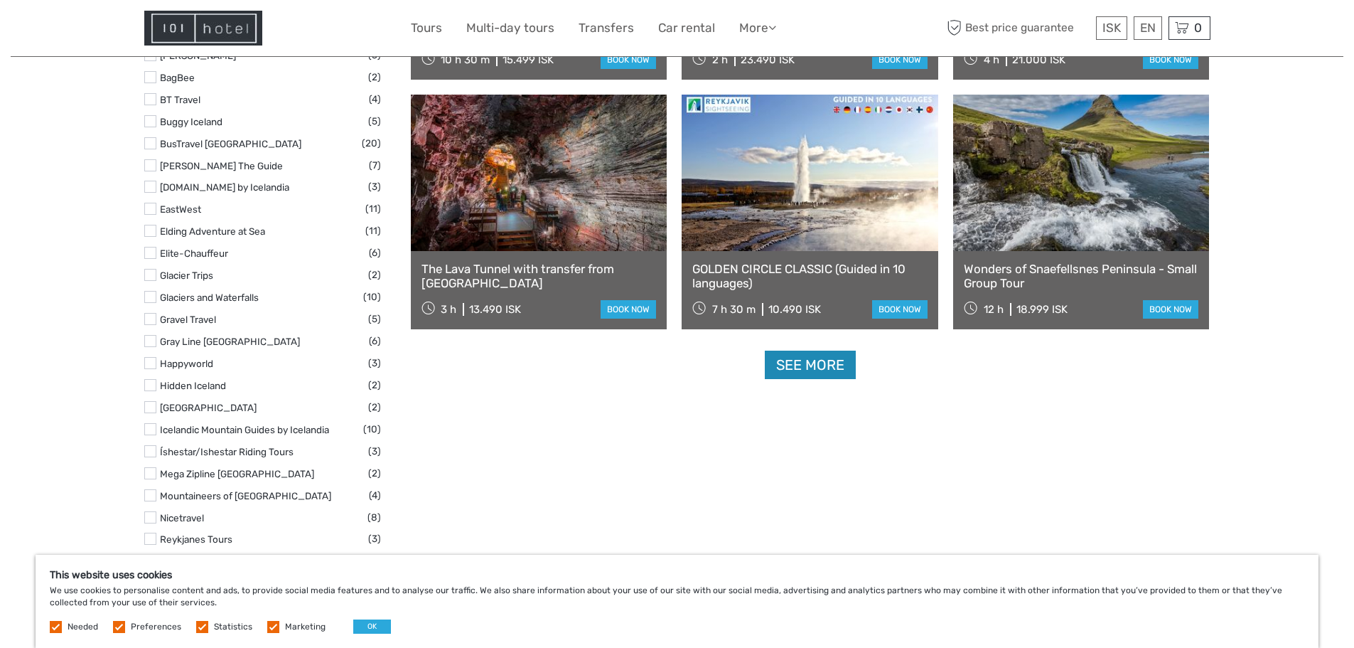
click at [786, 359] on link "See more" at bounding box center [810, 365] width 91 height 29
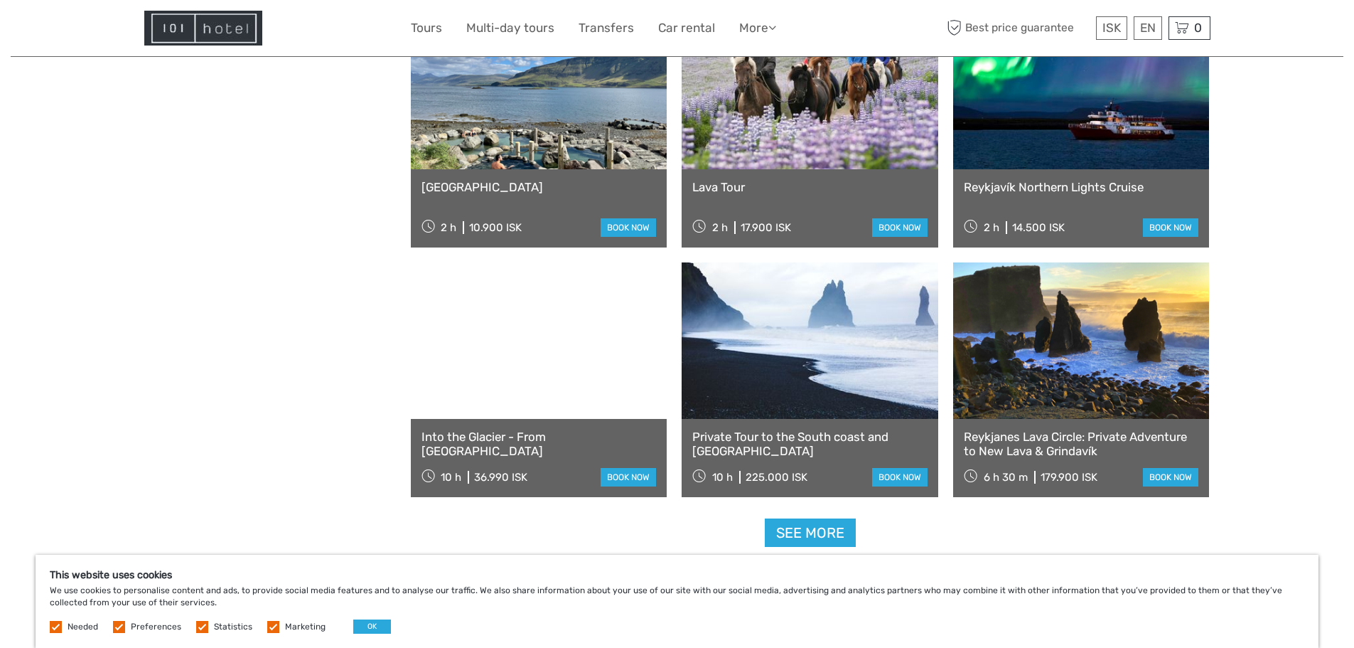
scroll to position [2693, 0]
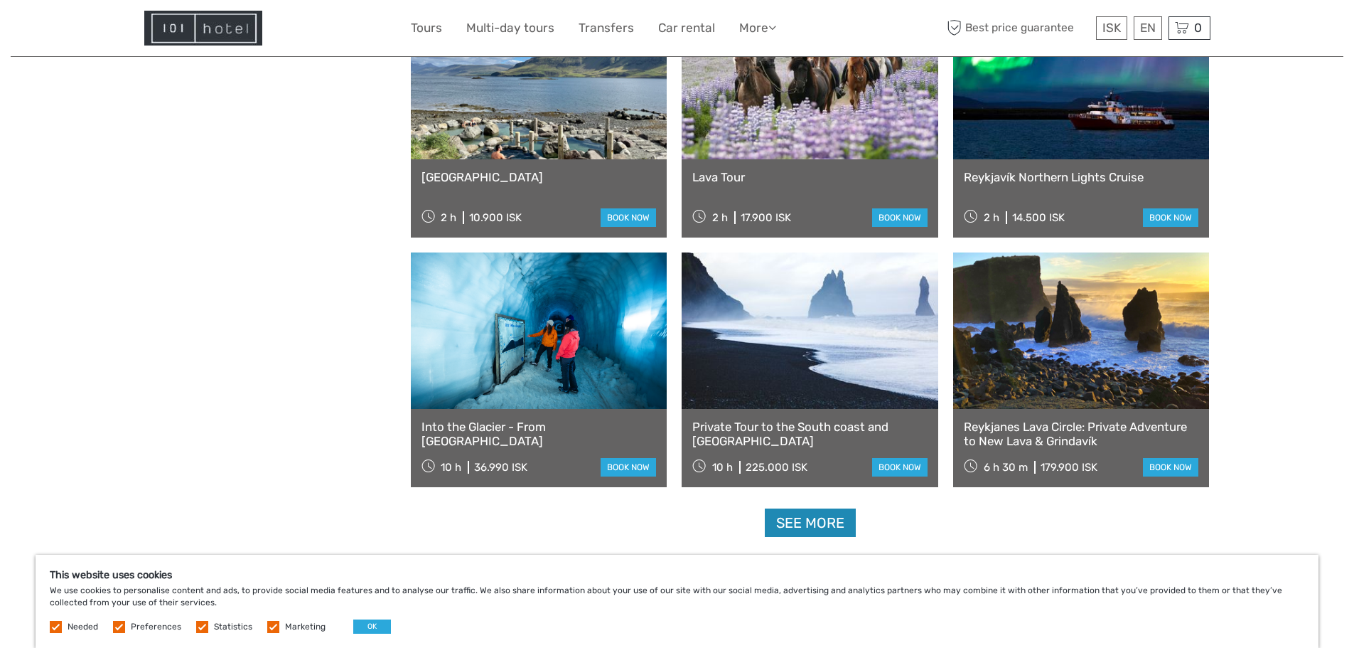
click at [789, 528] on link "See more" at bounding box center [810, 522] width 91 height 29
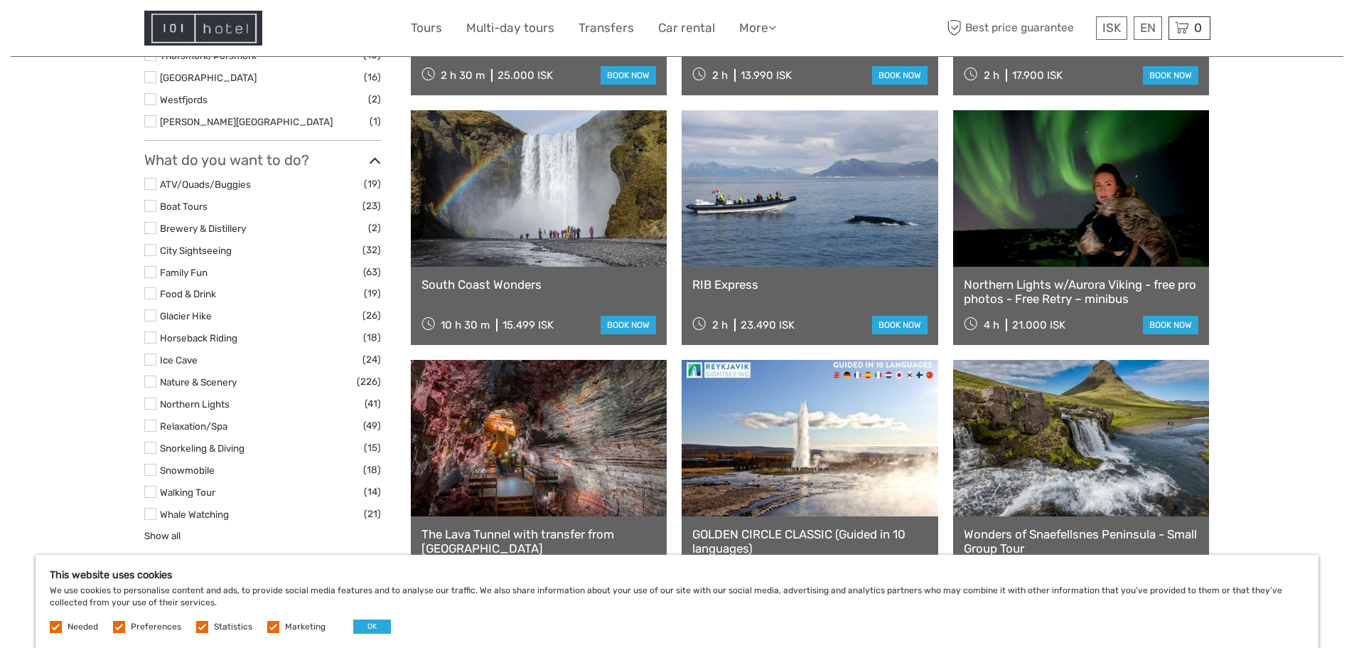
scroll to position [1057, 0]
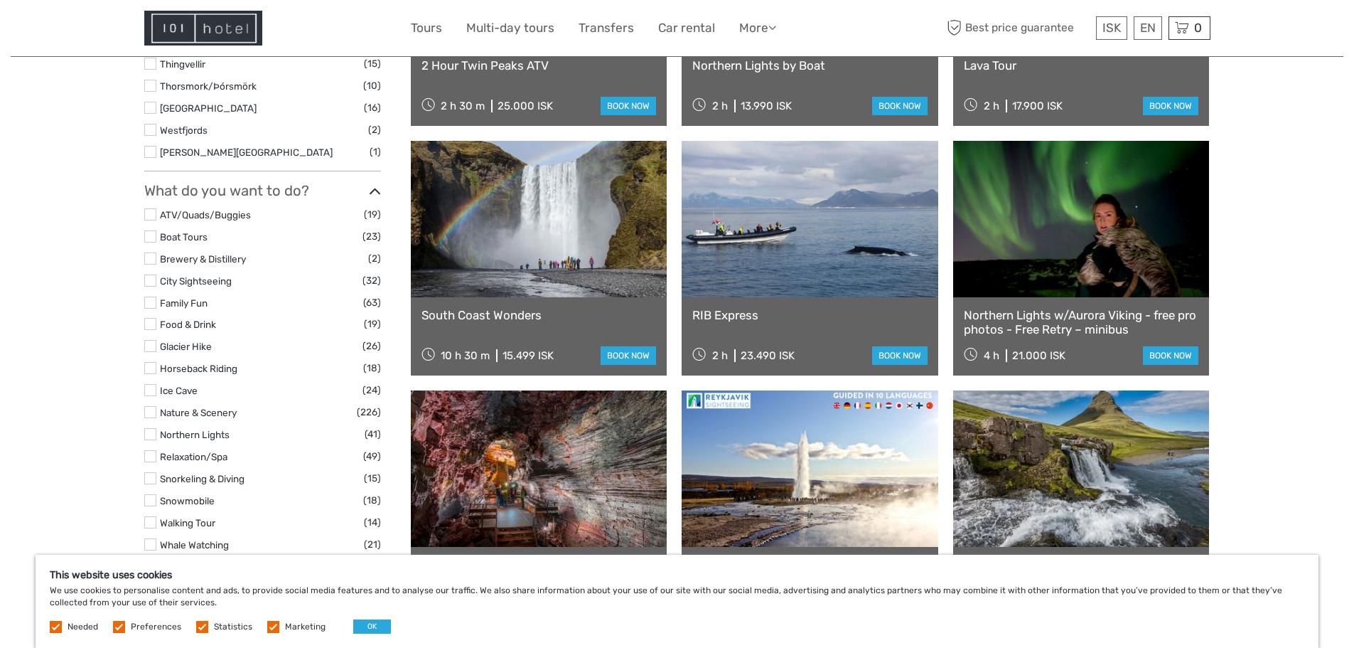
click at [154, 326] on label at bounding box center [150, 324] width 12 height 12
click at [0, 0] on input "checkbox" at bounding box center [0, 0] width 0 height 0
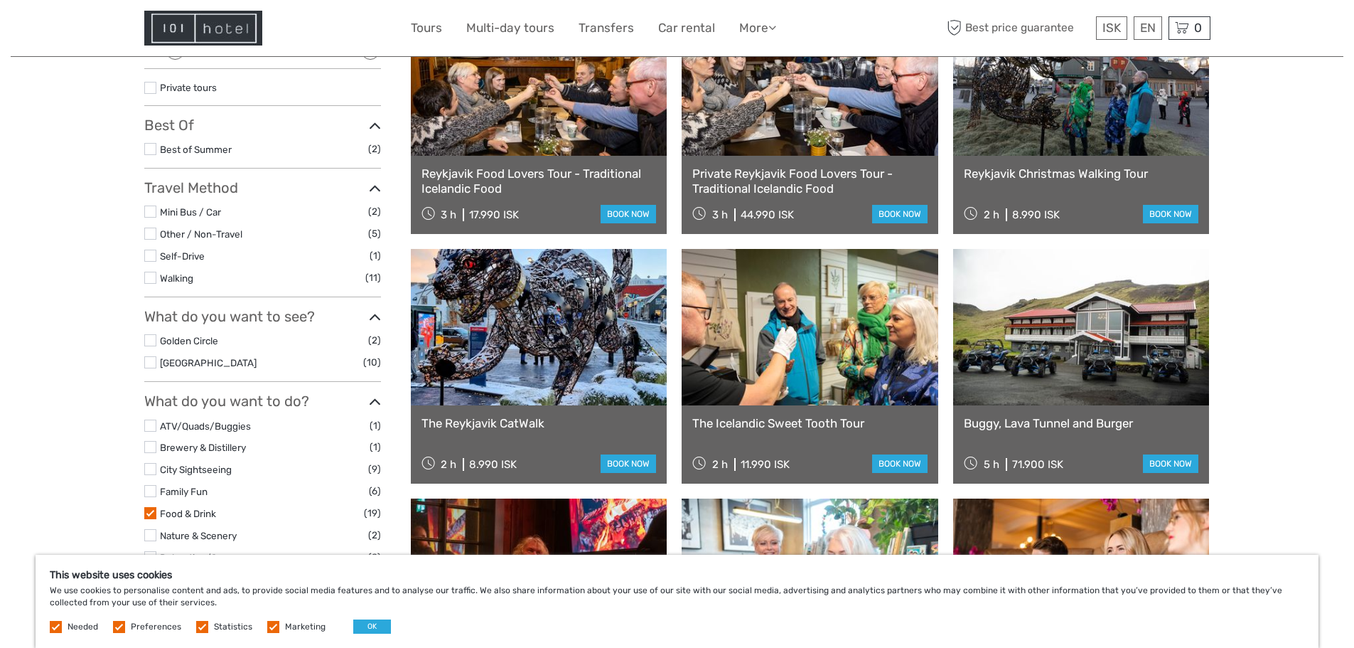
scroll to position [223, 0]
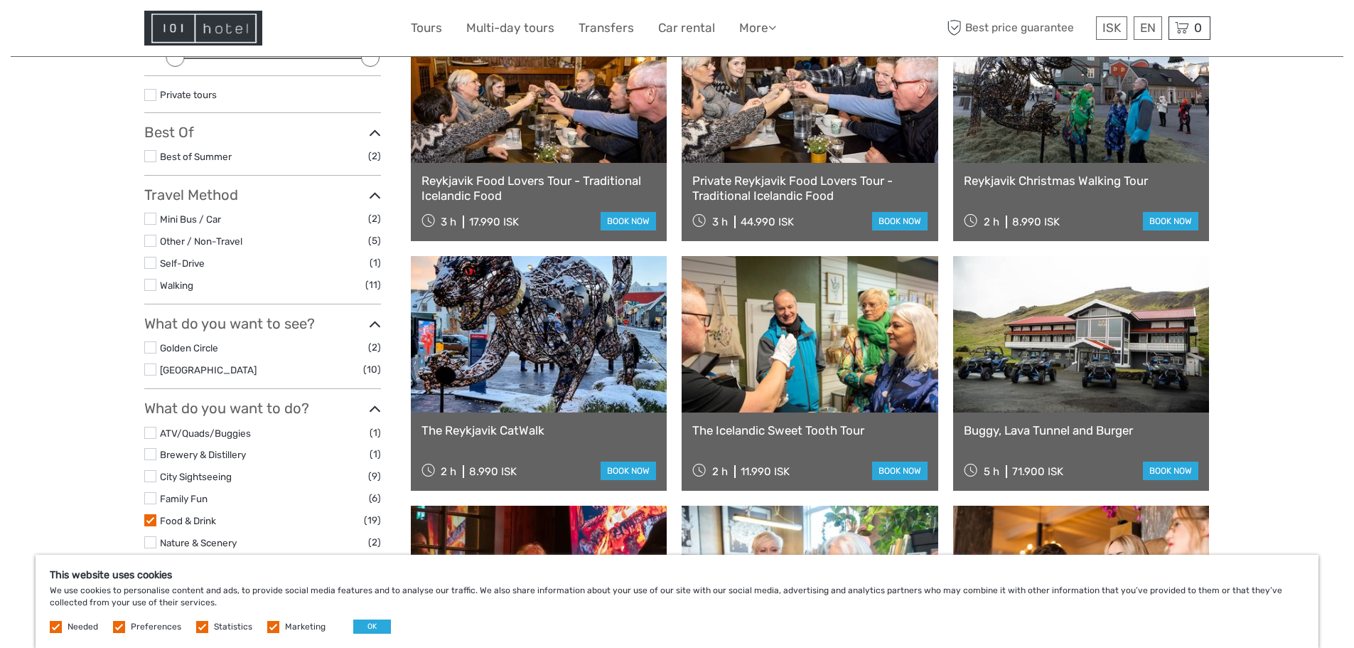
click at [519, 145] on link at bounding box center [539, 84] width 257 height 156
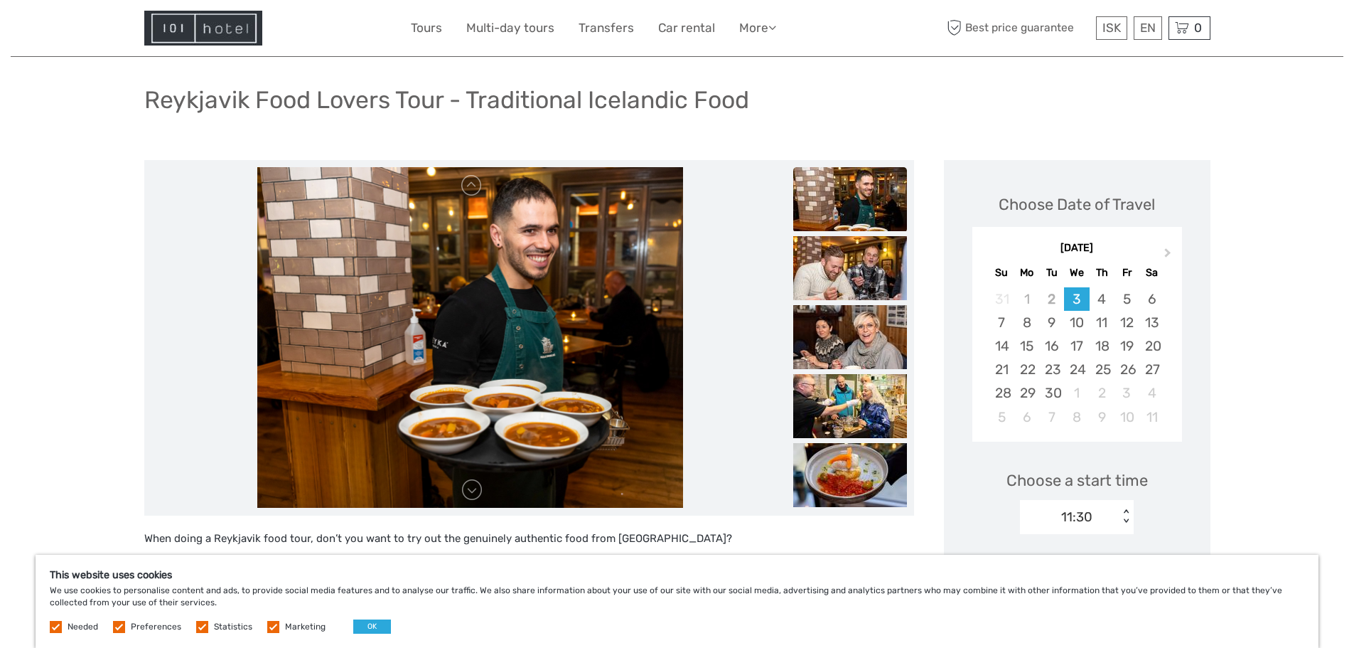
scroll to position [71, 0]
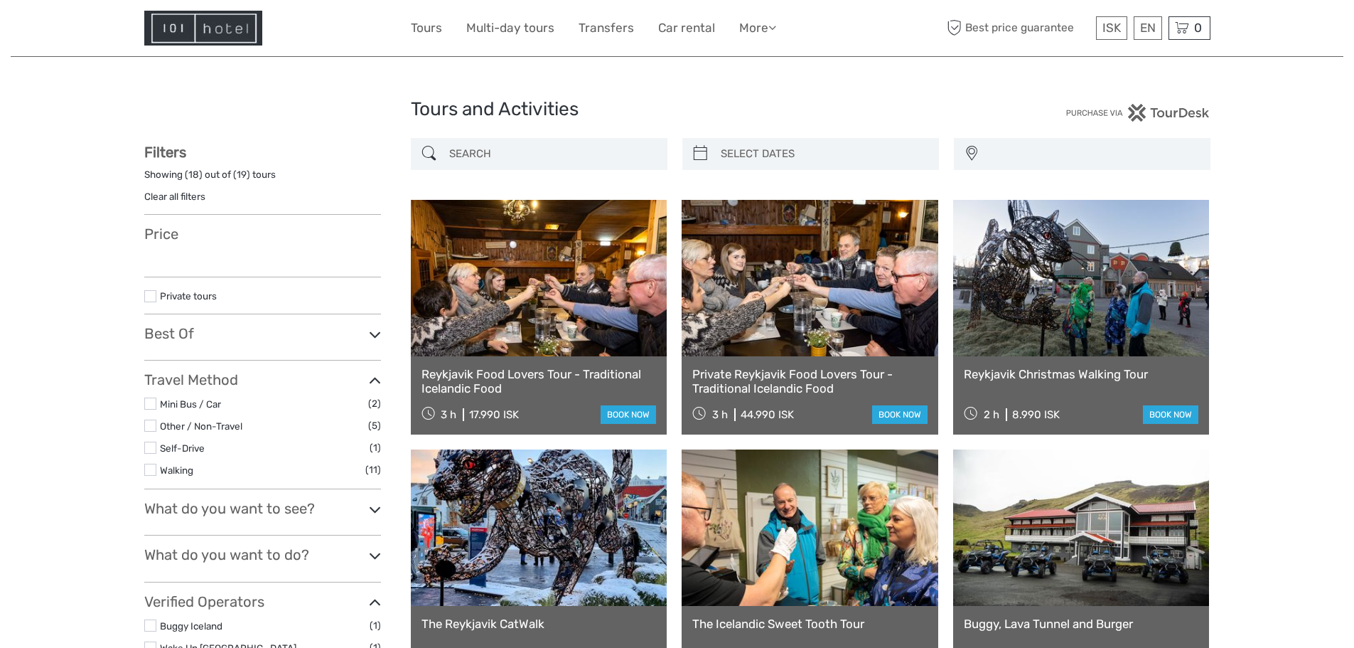
select select
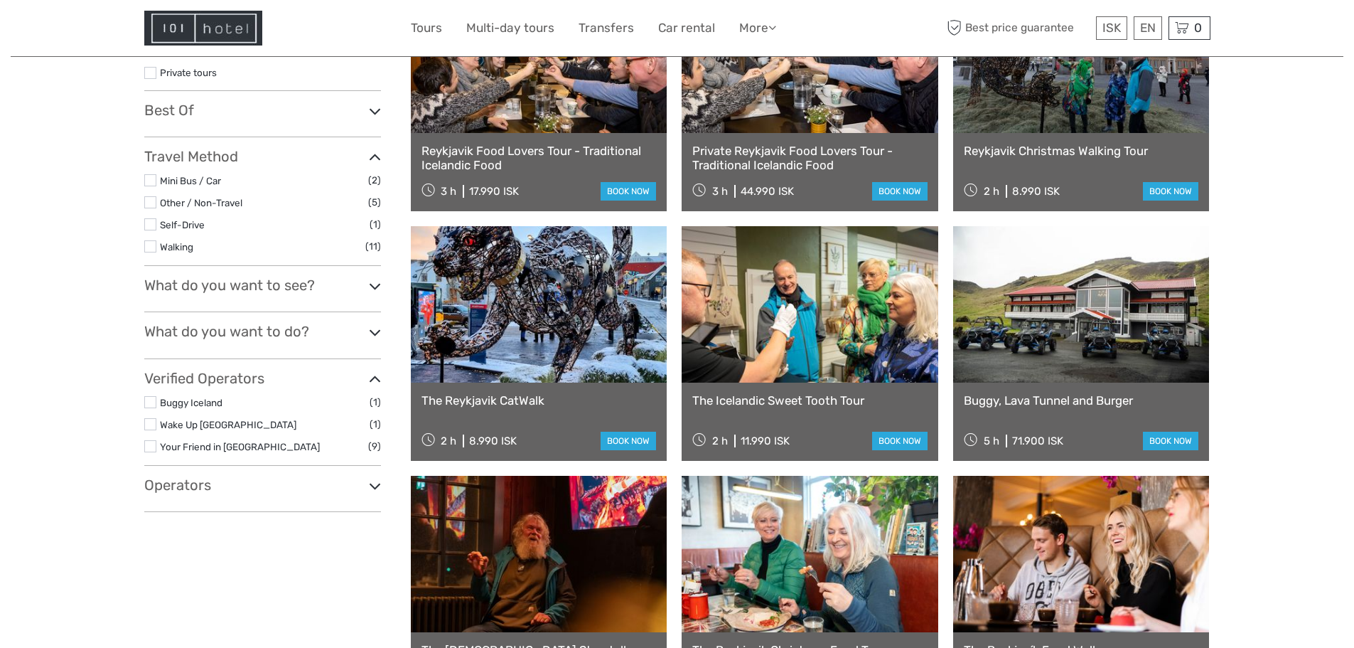
select select
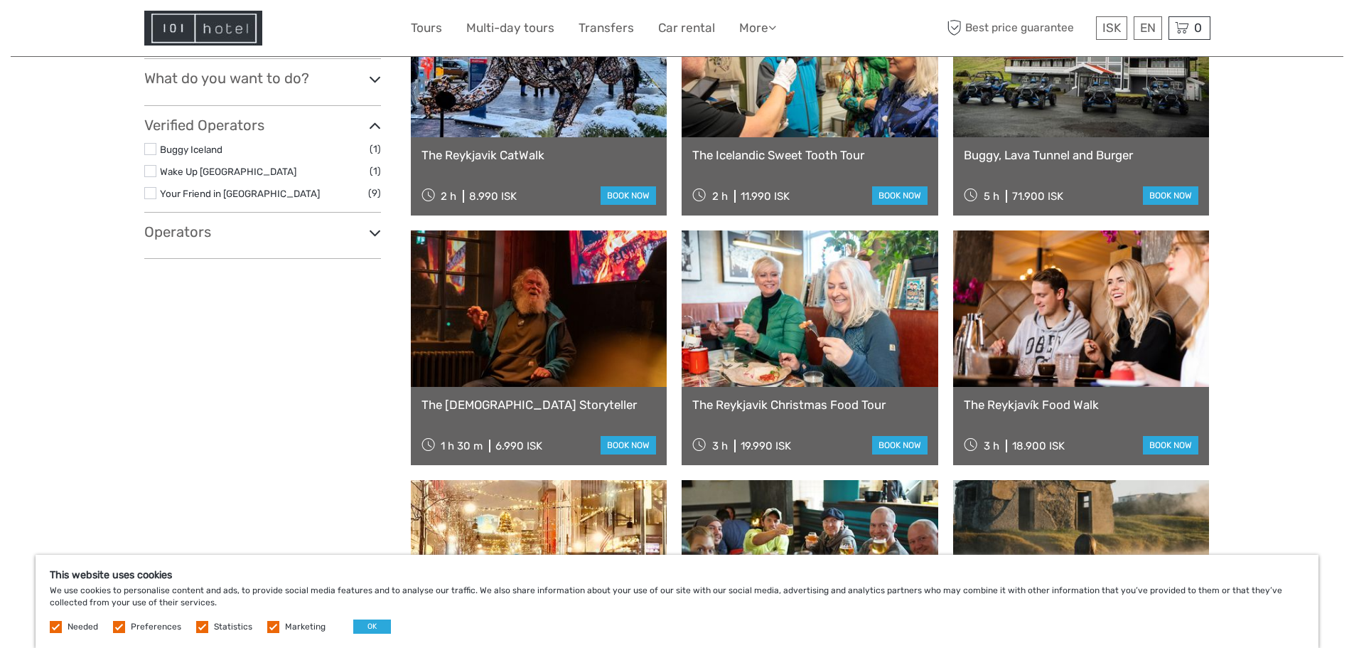
scroll to position [508, 0]
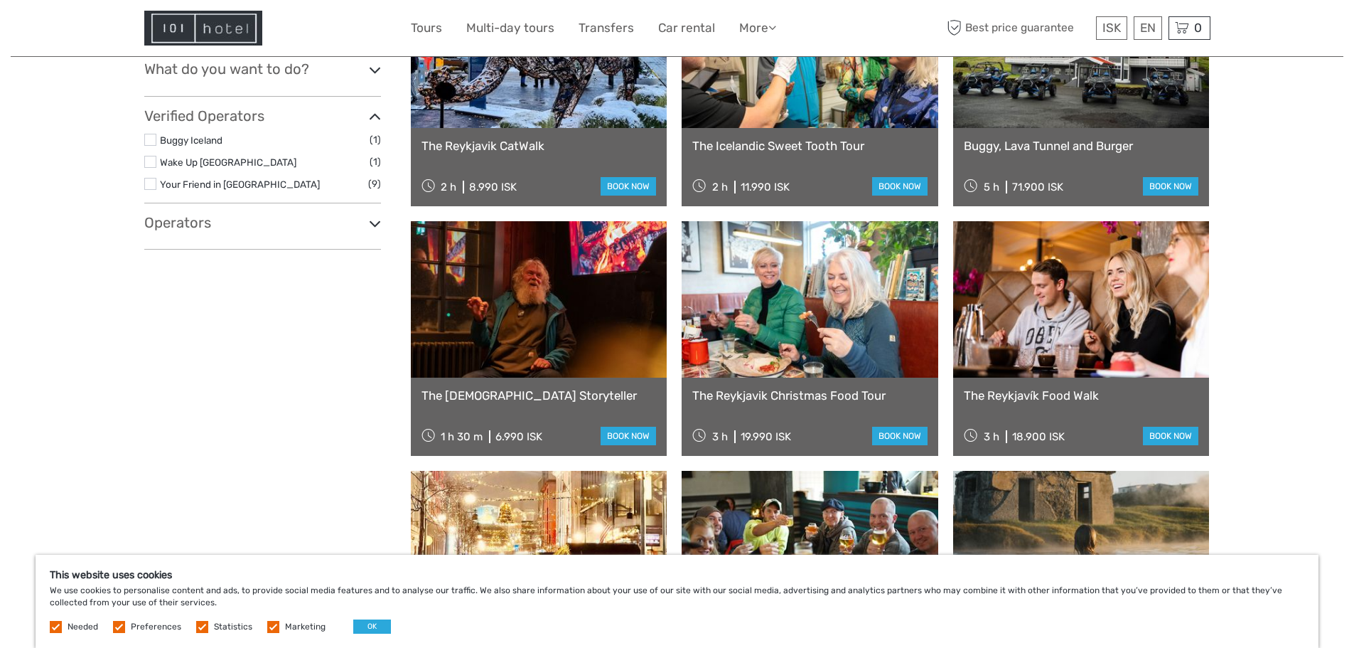
click at [1089, 352] on link at bounding box center [1081, 299] width 257 height 156
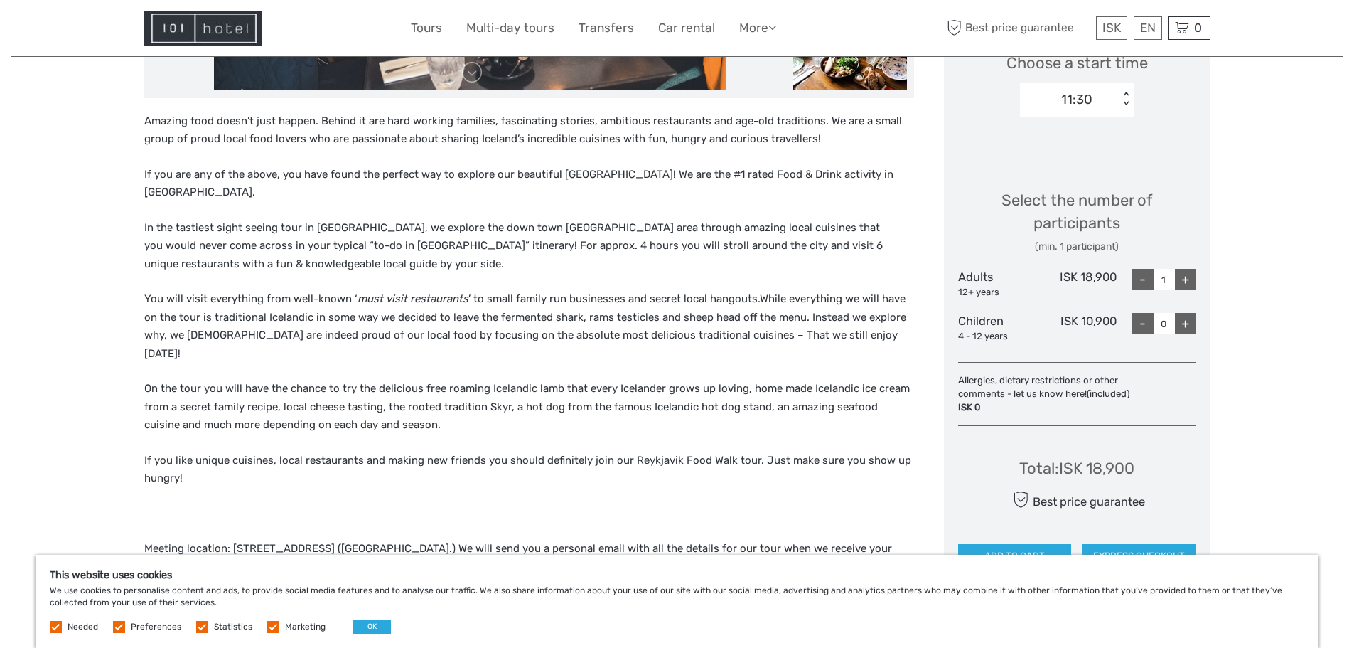
scroll to position [498, 0]
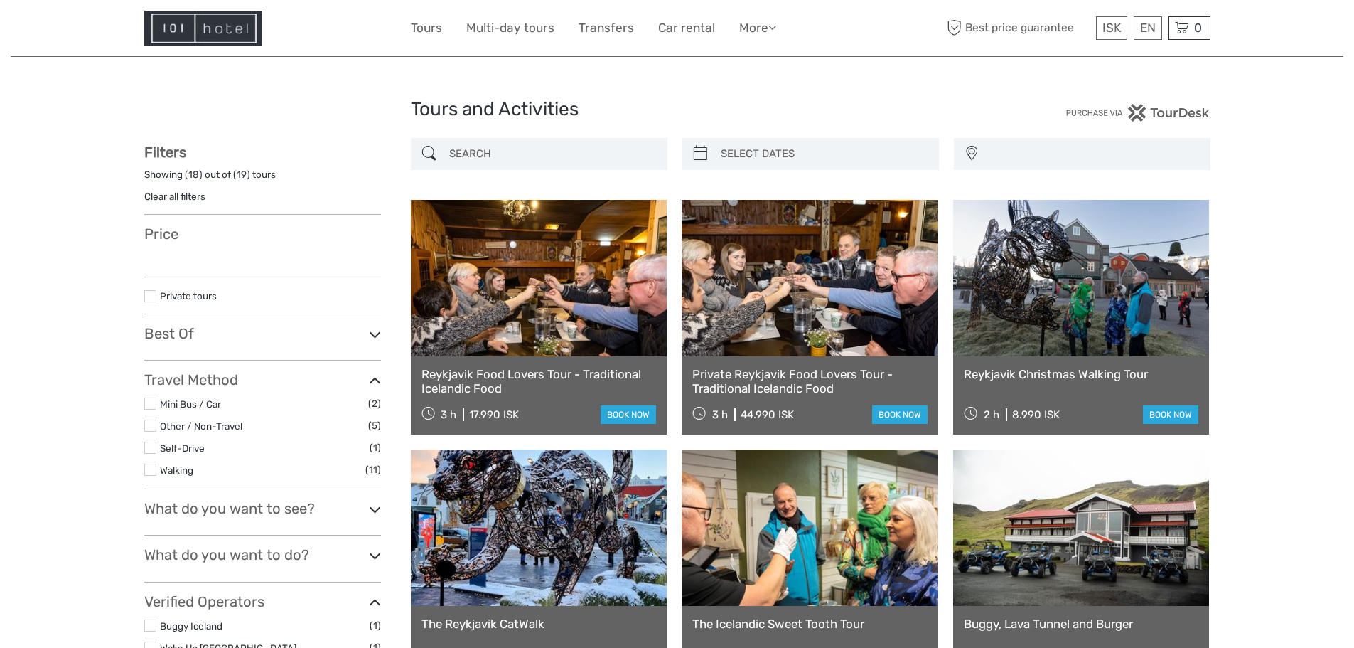
select select
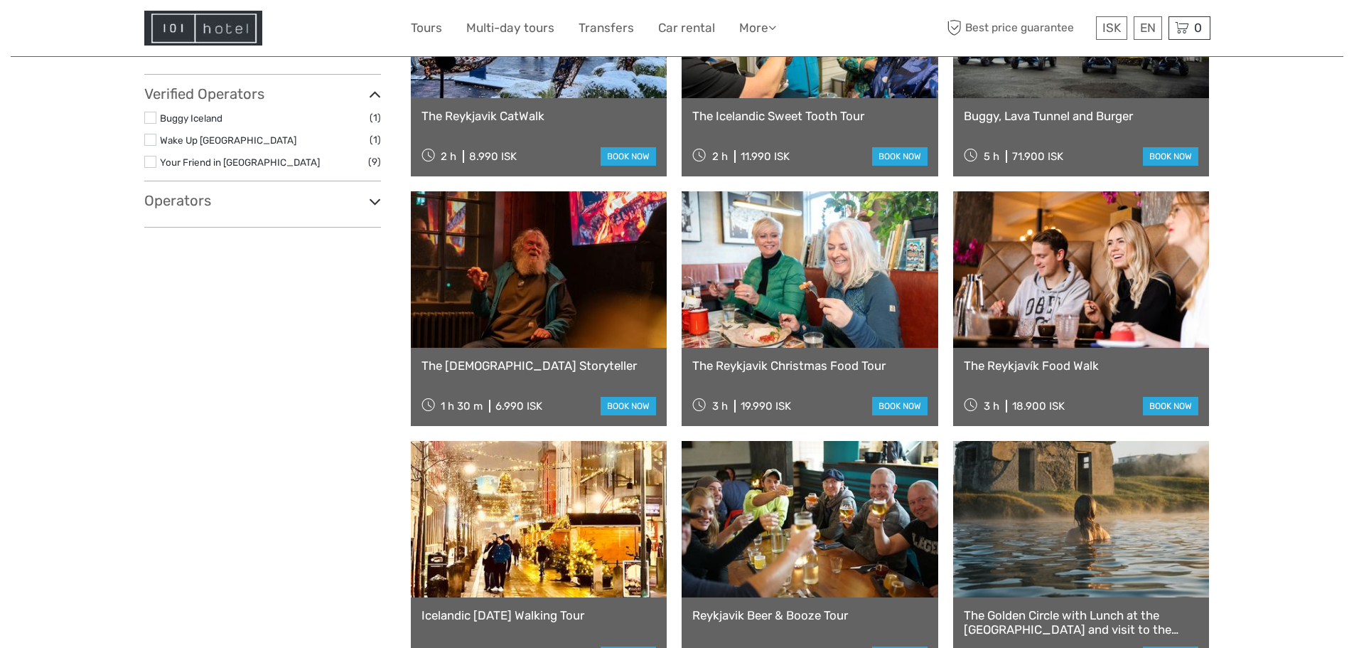
select select
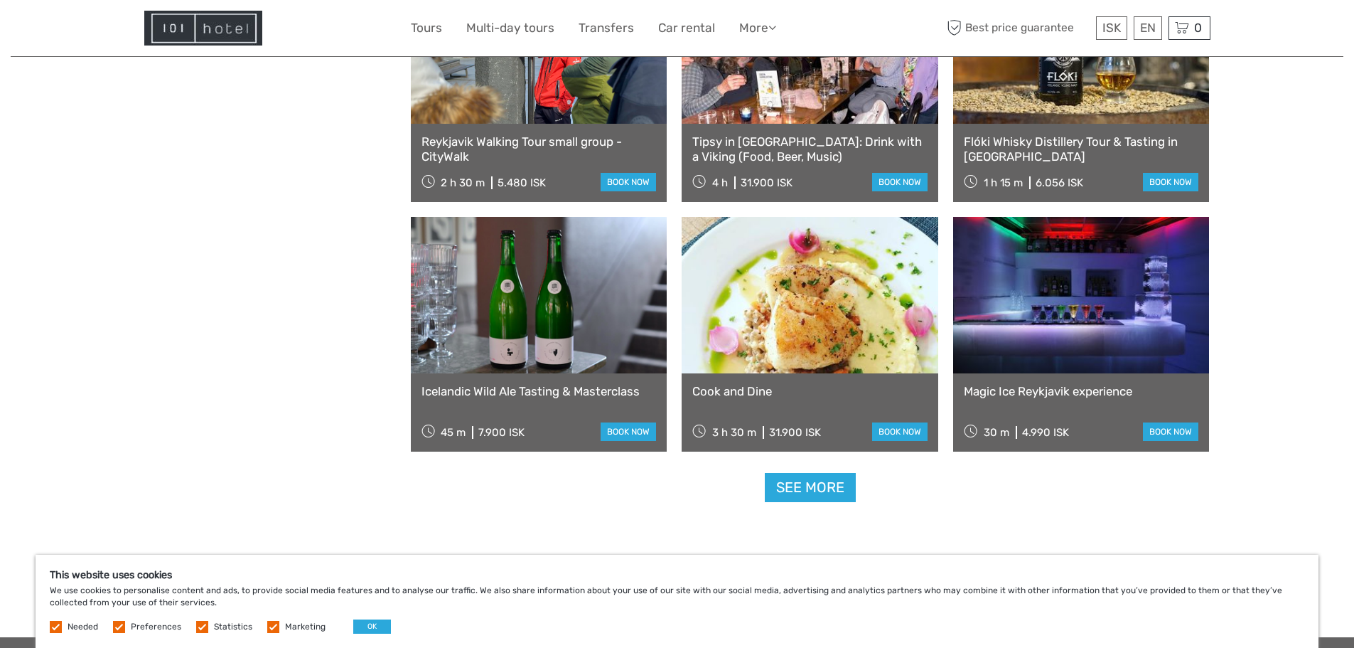
scroll to position [1361, 0]
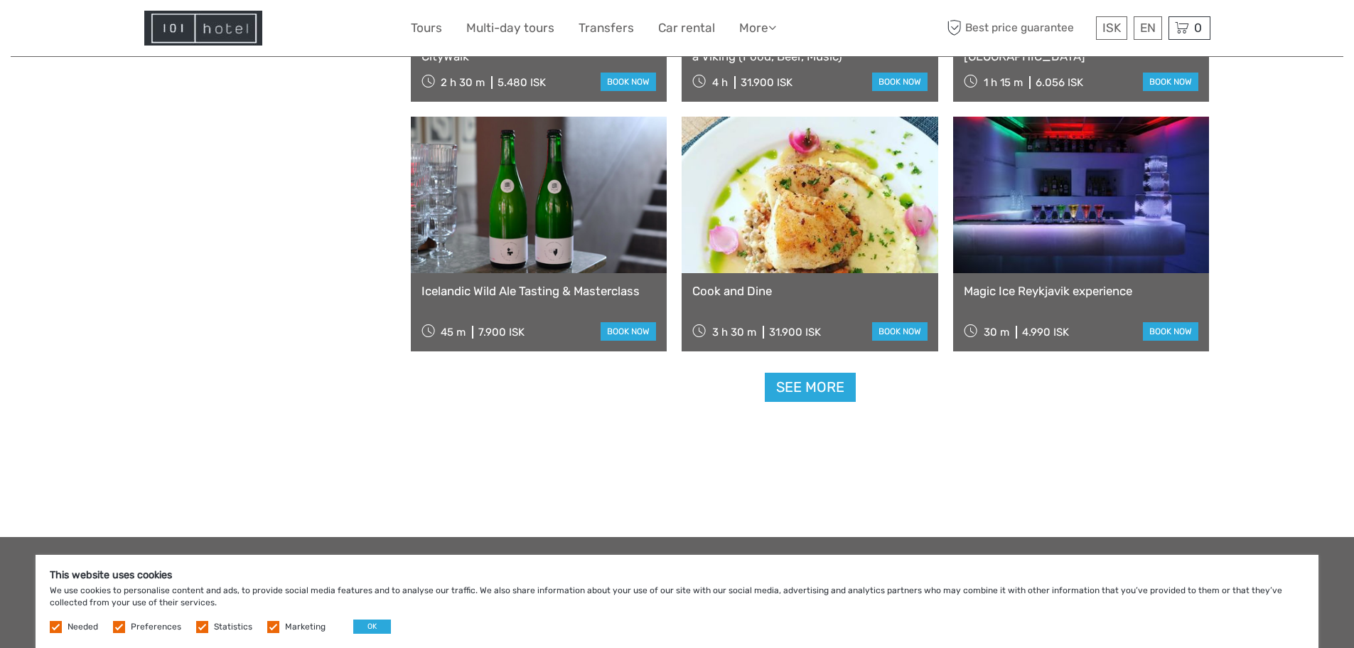
click at [785, 232] on link at bounding box center [810, 195] width 257 height 156
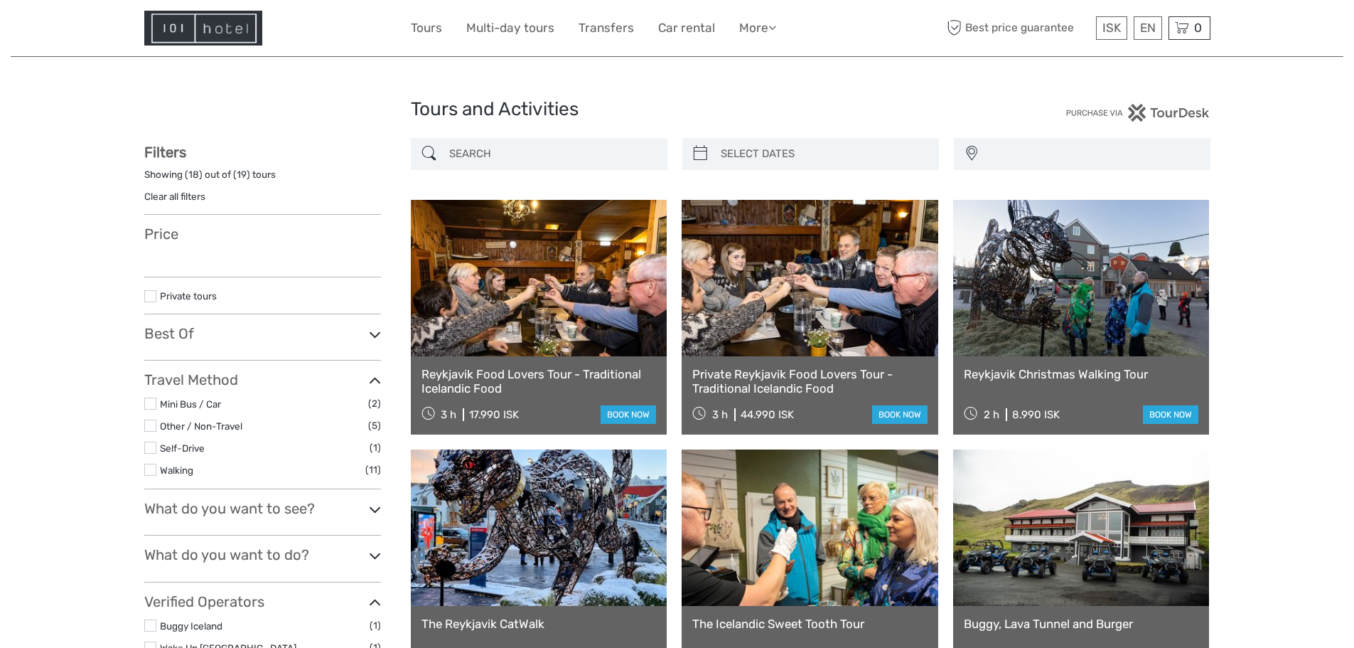
select select
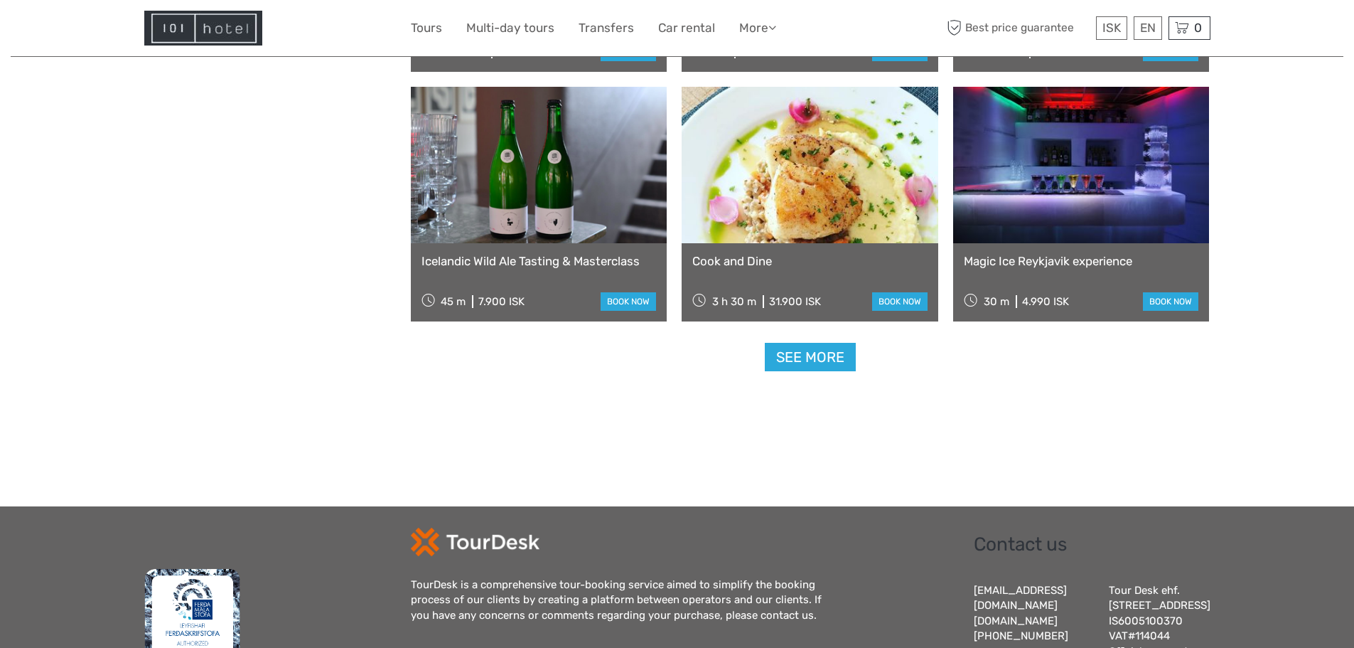
select select
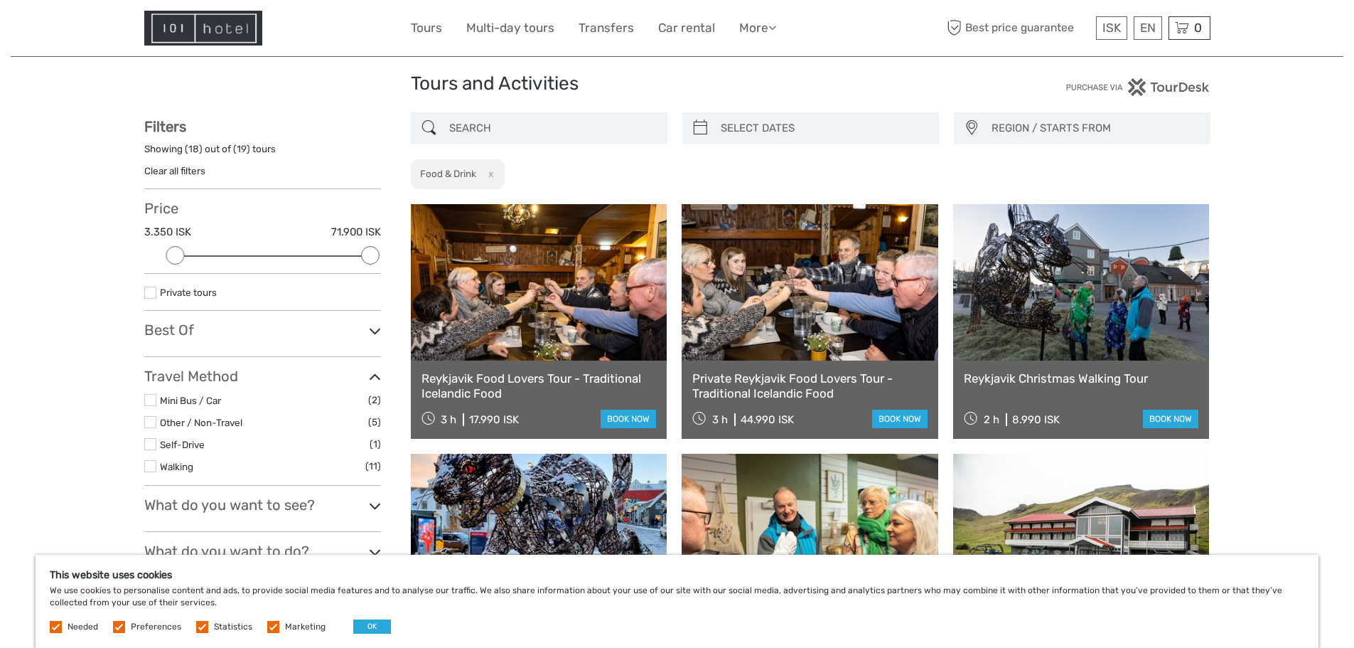
scroll to position [10, 0]
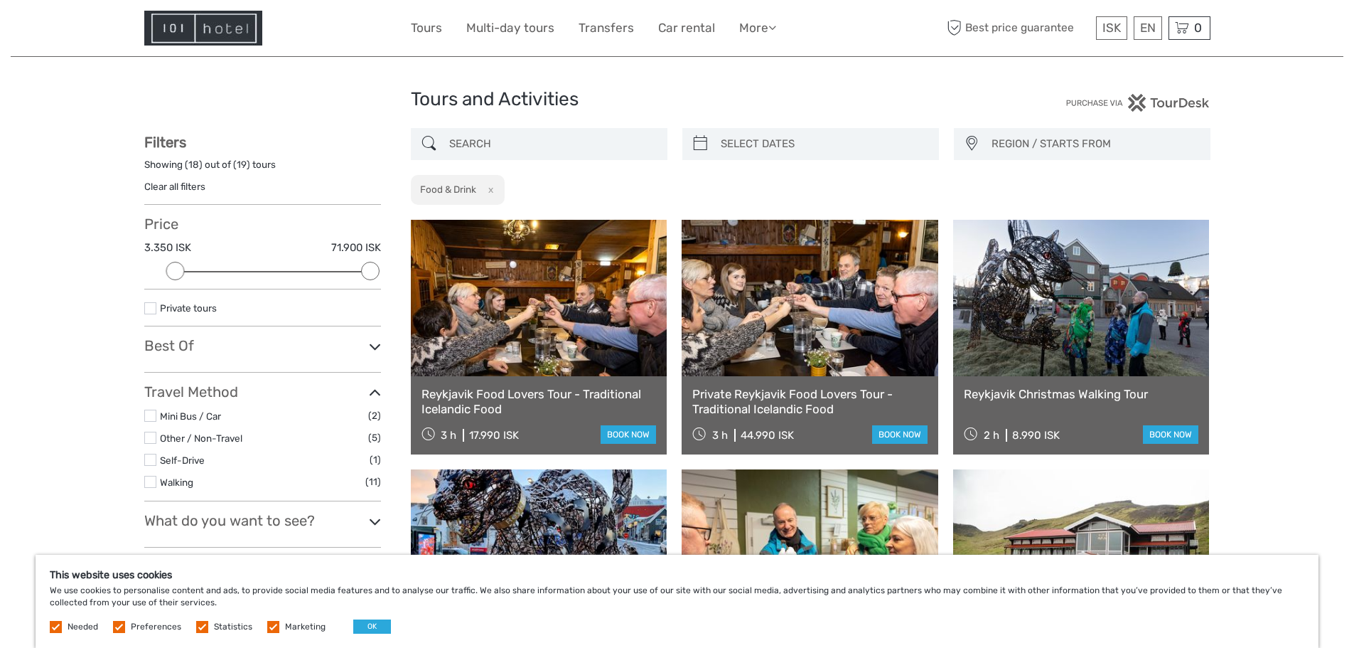
click at [825, 330] on link at bounding box center [810, 298] width 257 height 156
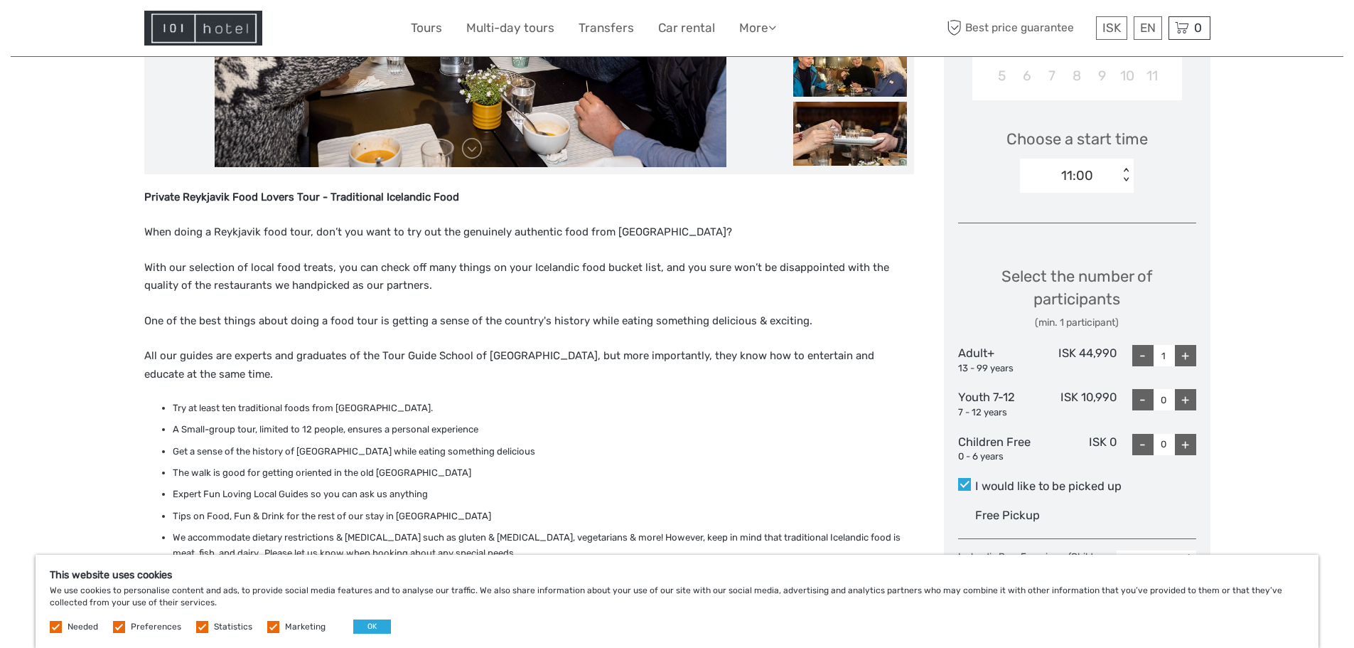
scroll to position [427, 0]
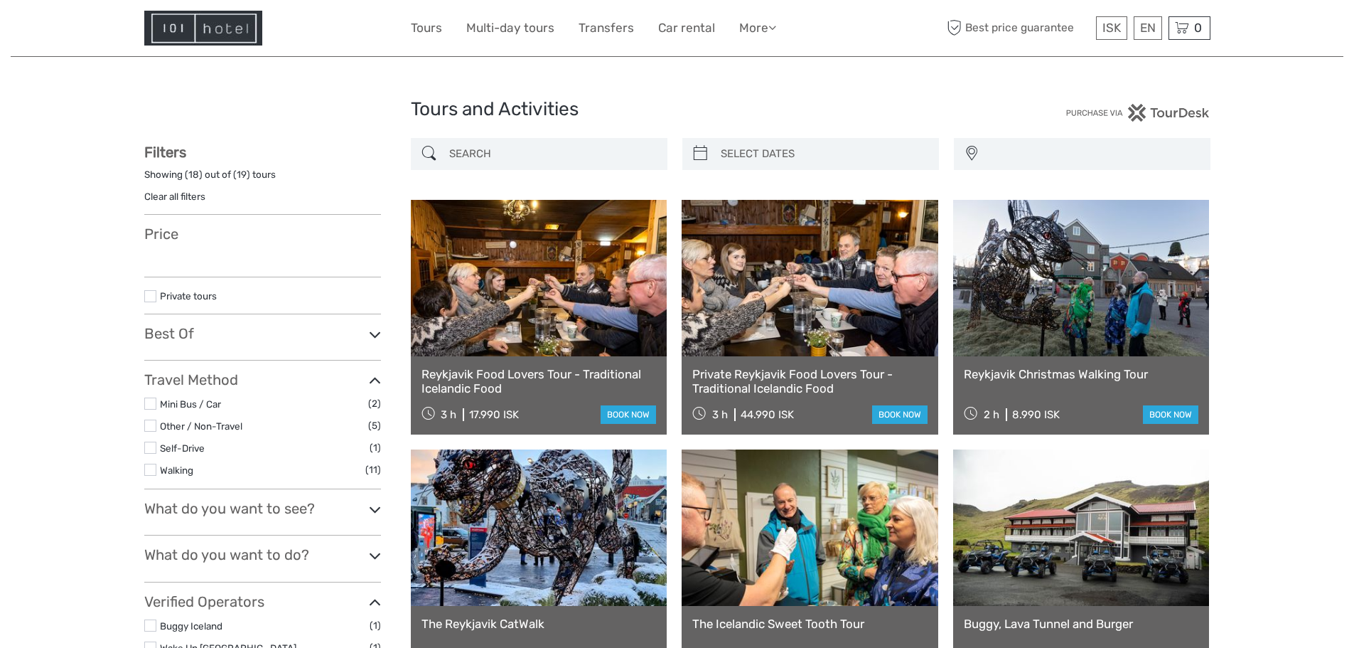
select select
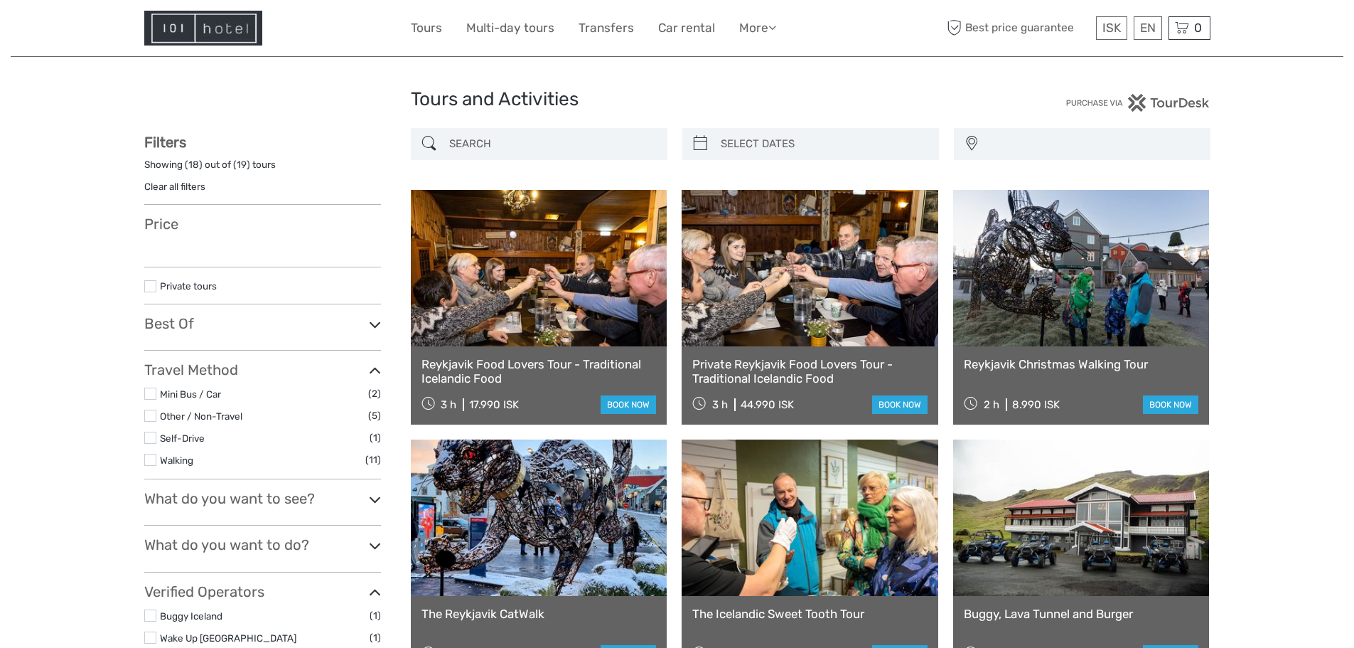
select select
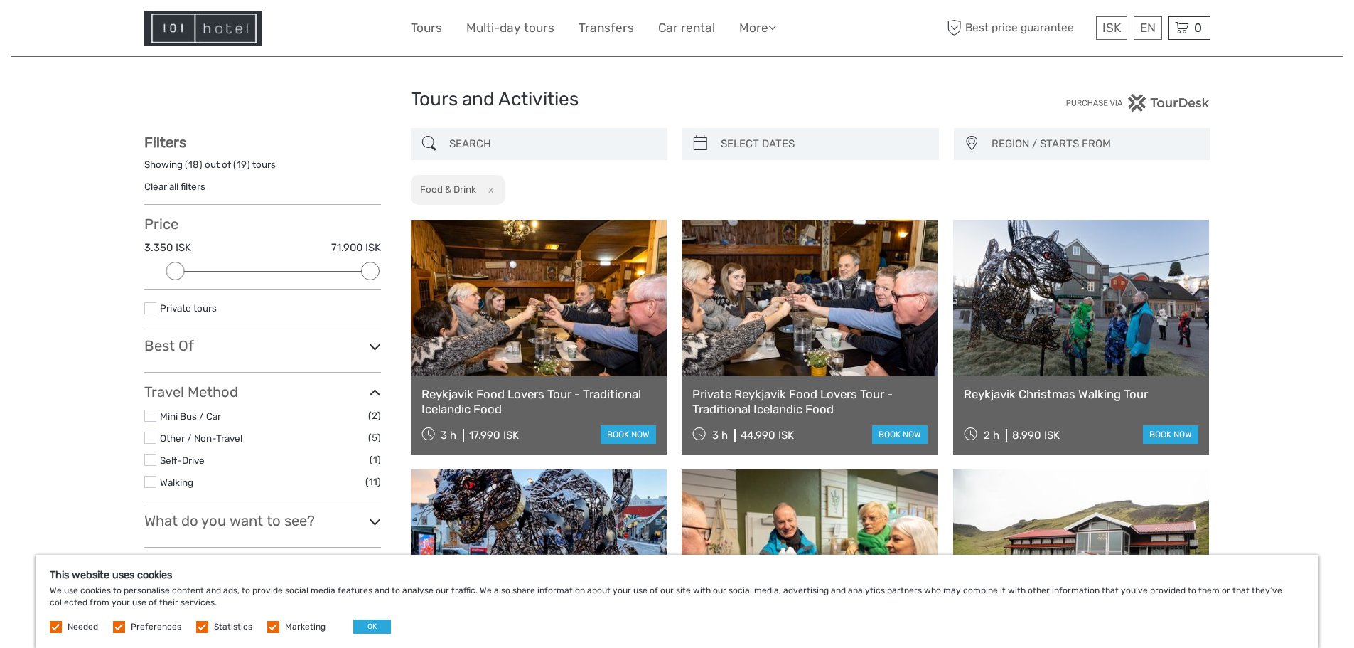
scroll to position [0, 0]
click at [827, 359] on link at bounding box center [810, 298] width 257 height 156
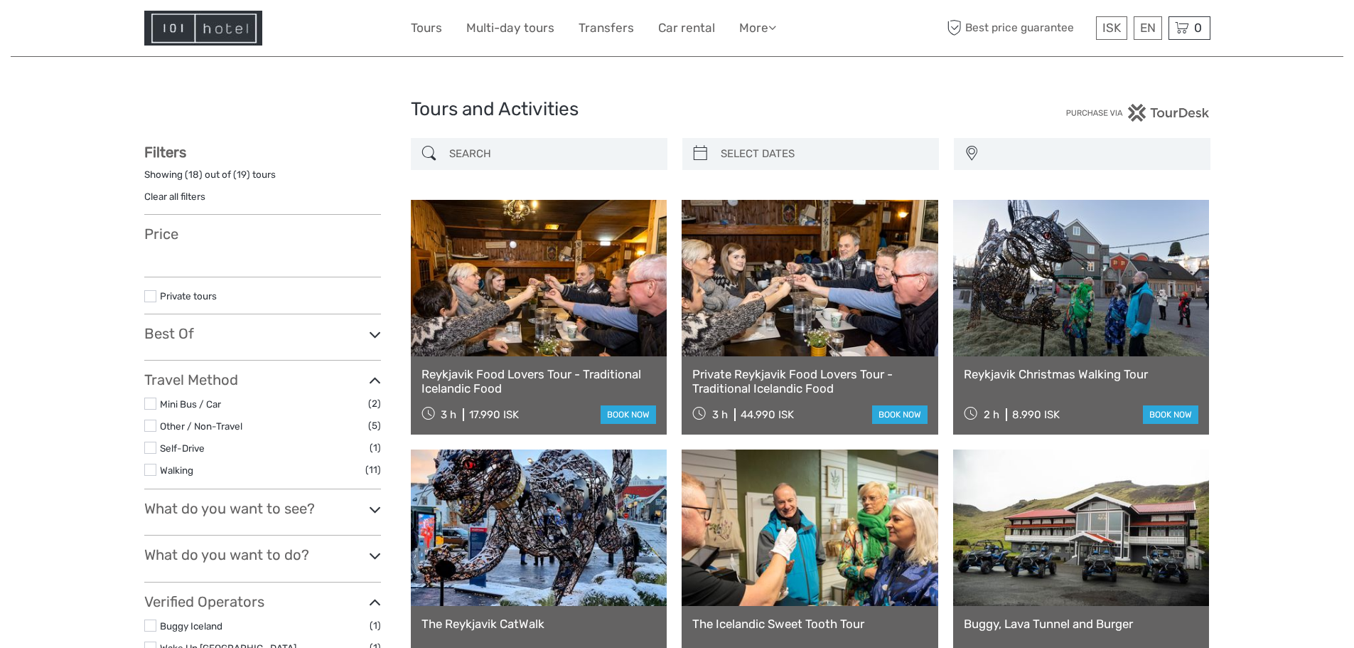
select select
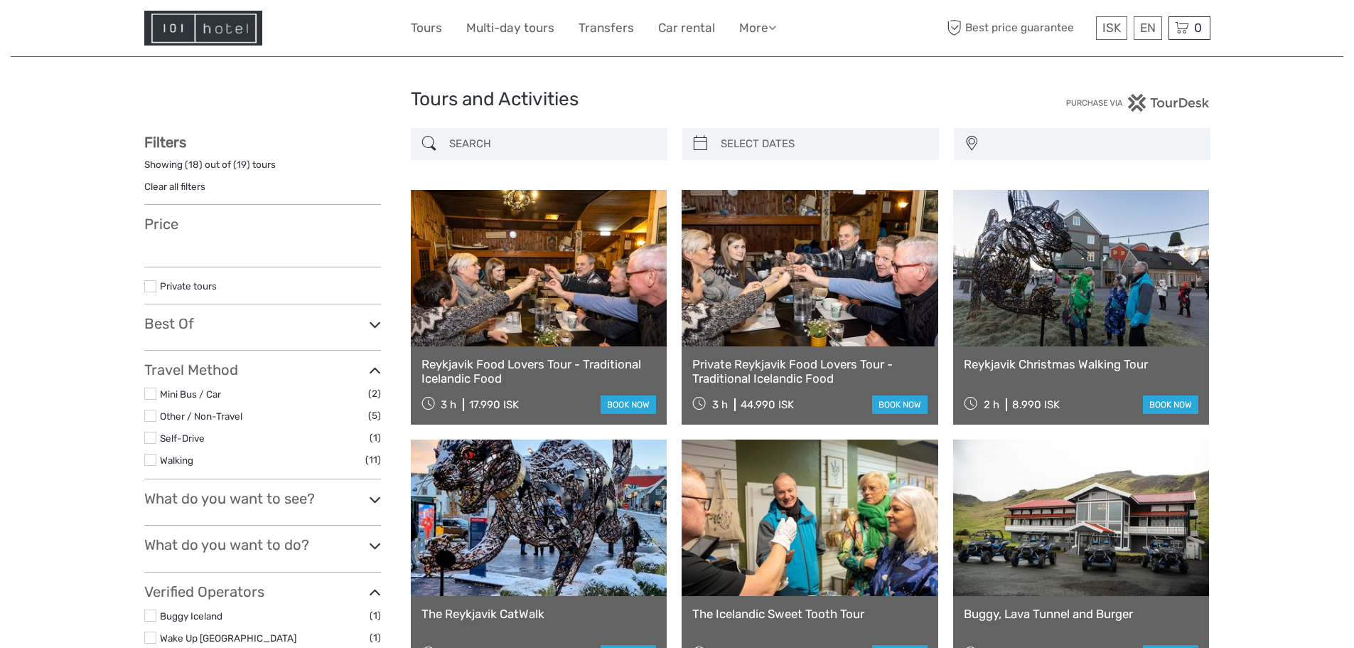
select select
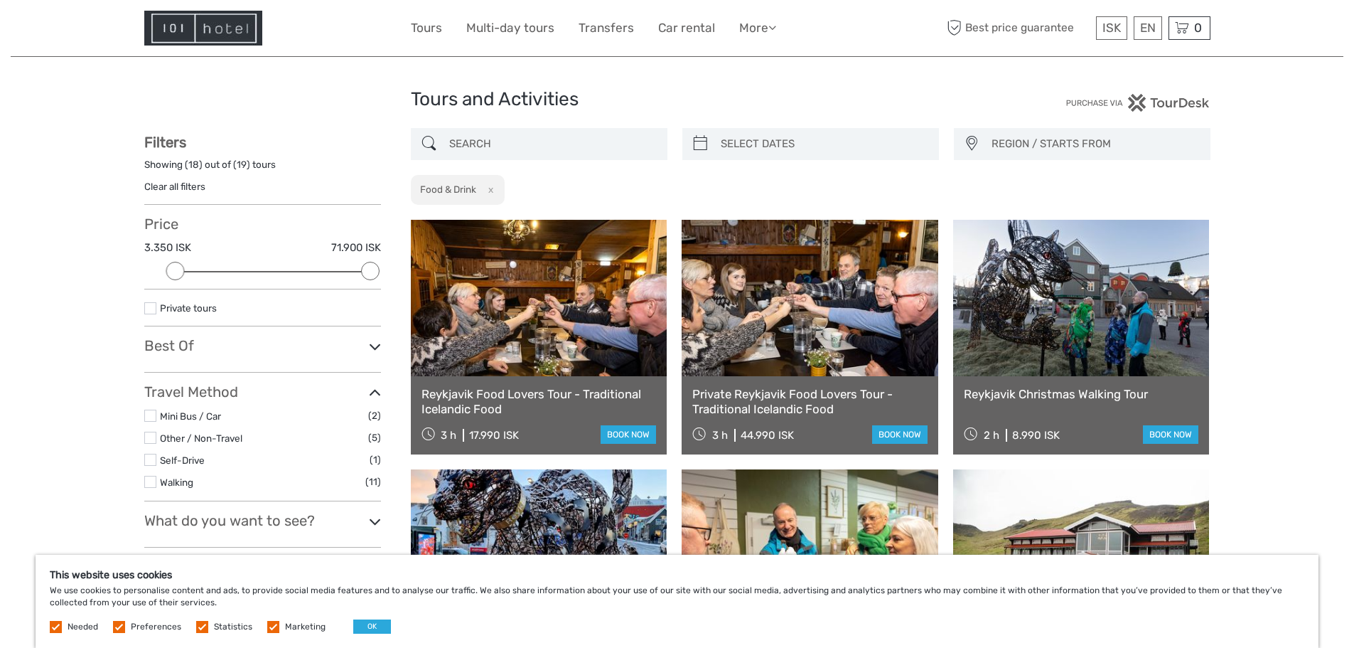
scroll to position [0, 0]
click at [570, 369] on link at bounding box center [539, 298] width 257 height 156
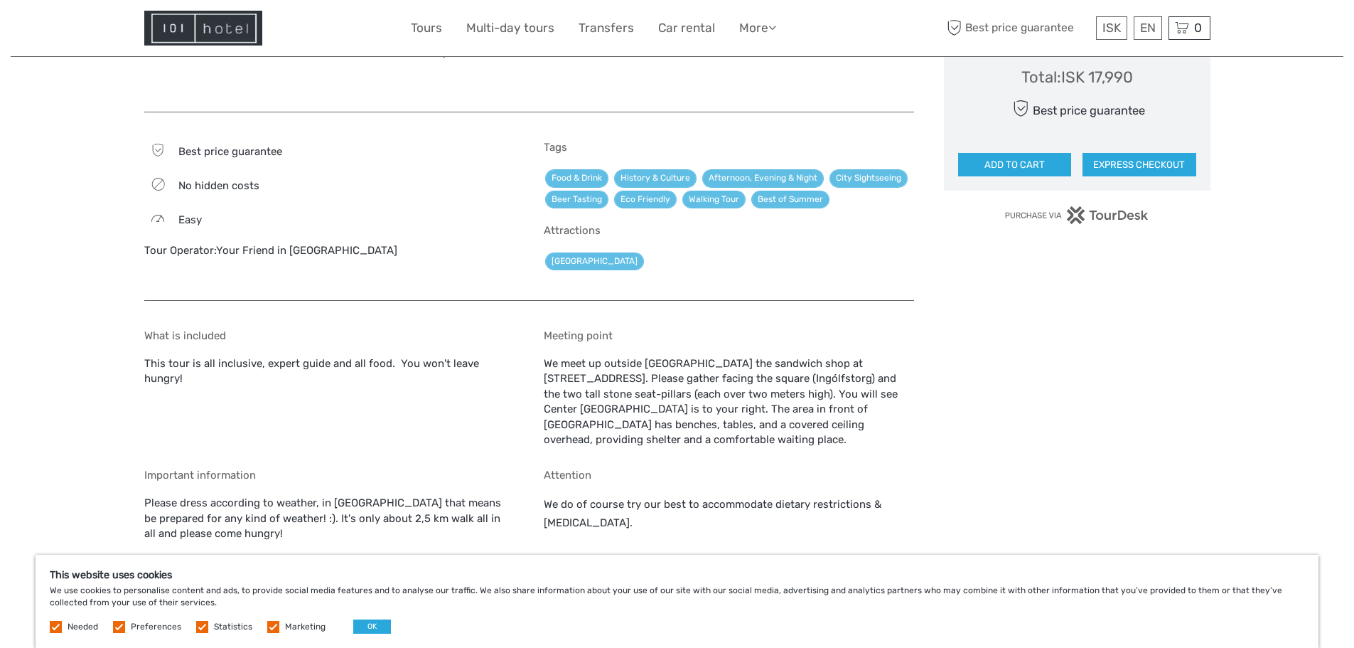
scroll to position [924, 0]
